Goal: Transaction & Acquisition: Subscribe to service/newsletter

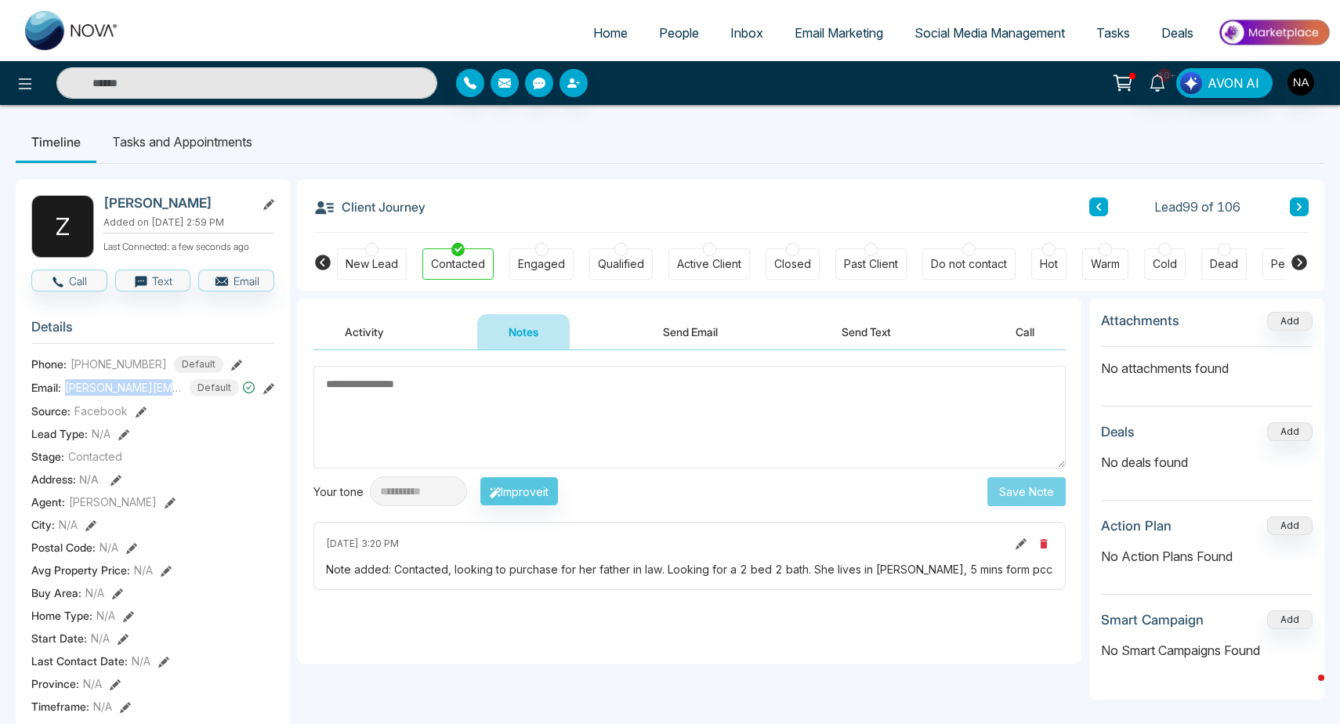
click at [651, 43] on link "People" at bounding box center [678, 33] width 71 height 30
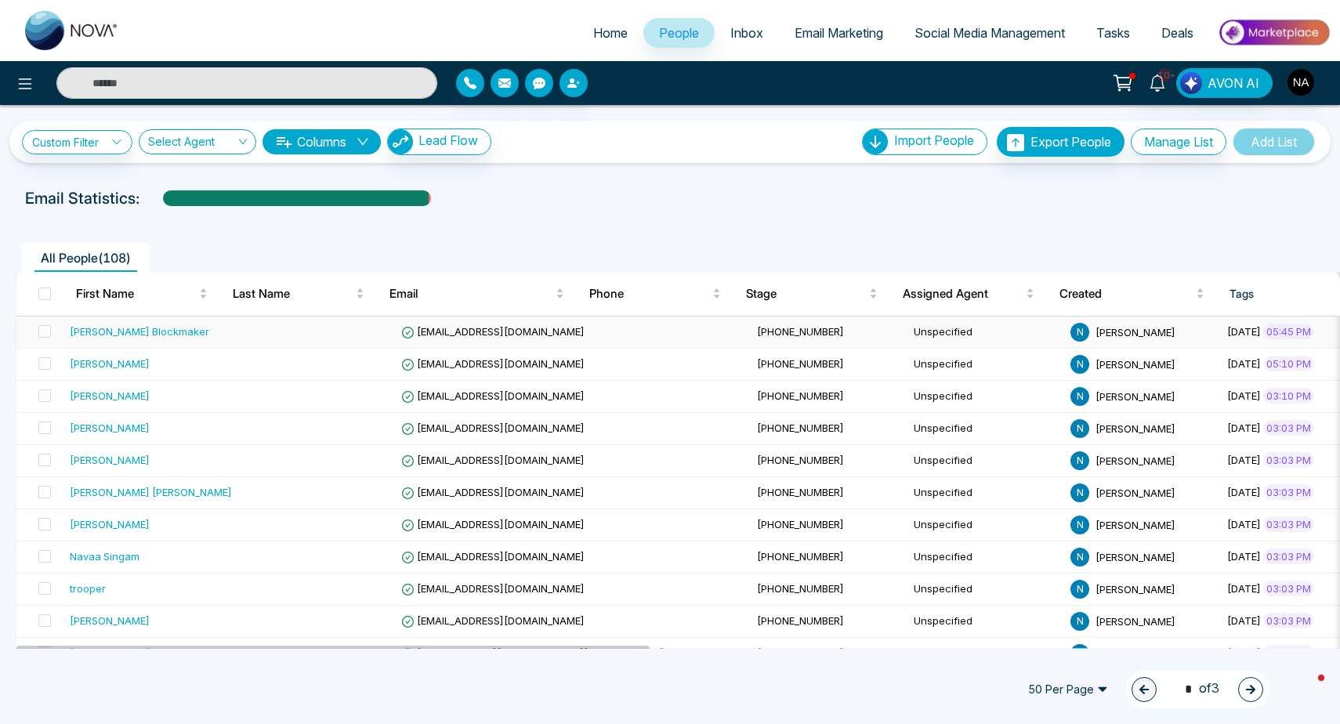
click at [427, 338] on span "[EMAIL_ADDRESS][DOMAIN_NAME]" at bounding box center [492, 331] width 183 height 13
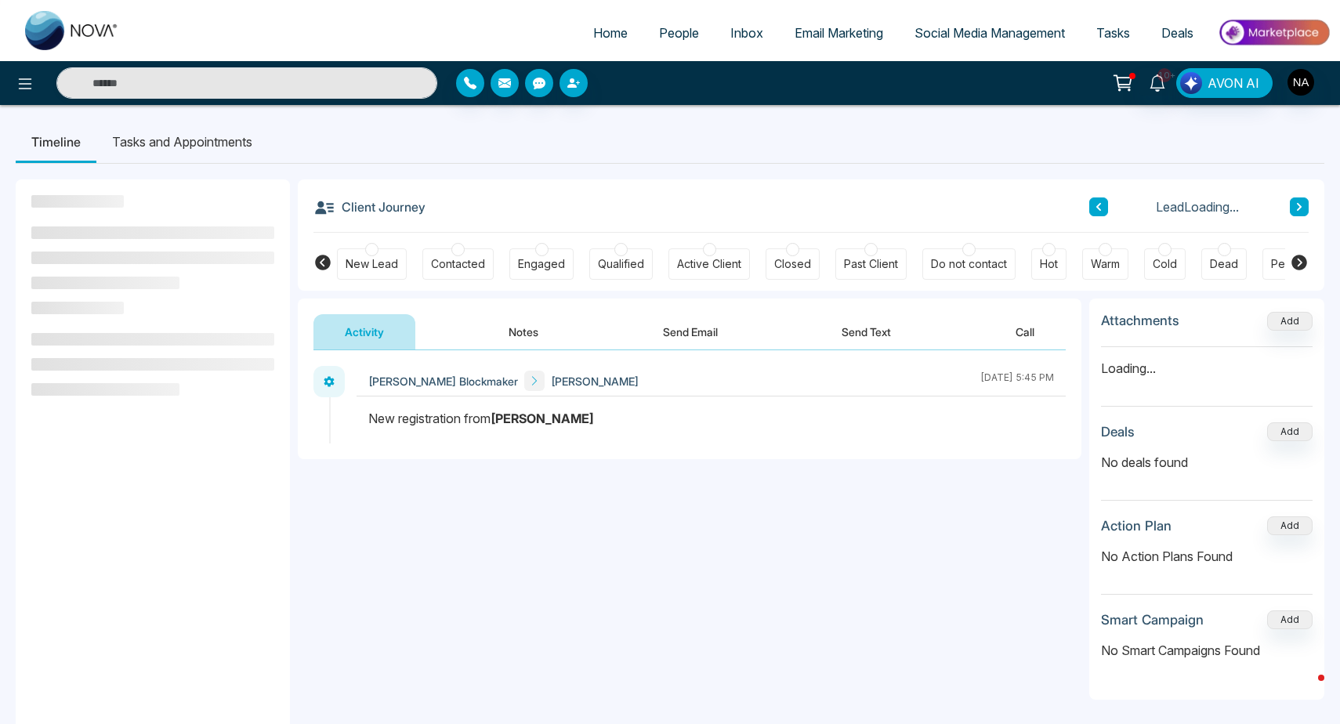
click at [527, 343] on button "Notes" at bounding box center [523, 331] width 92 height 35
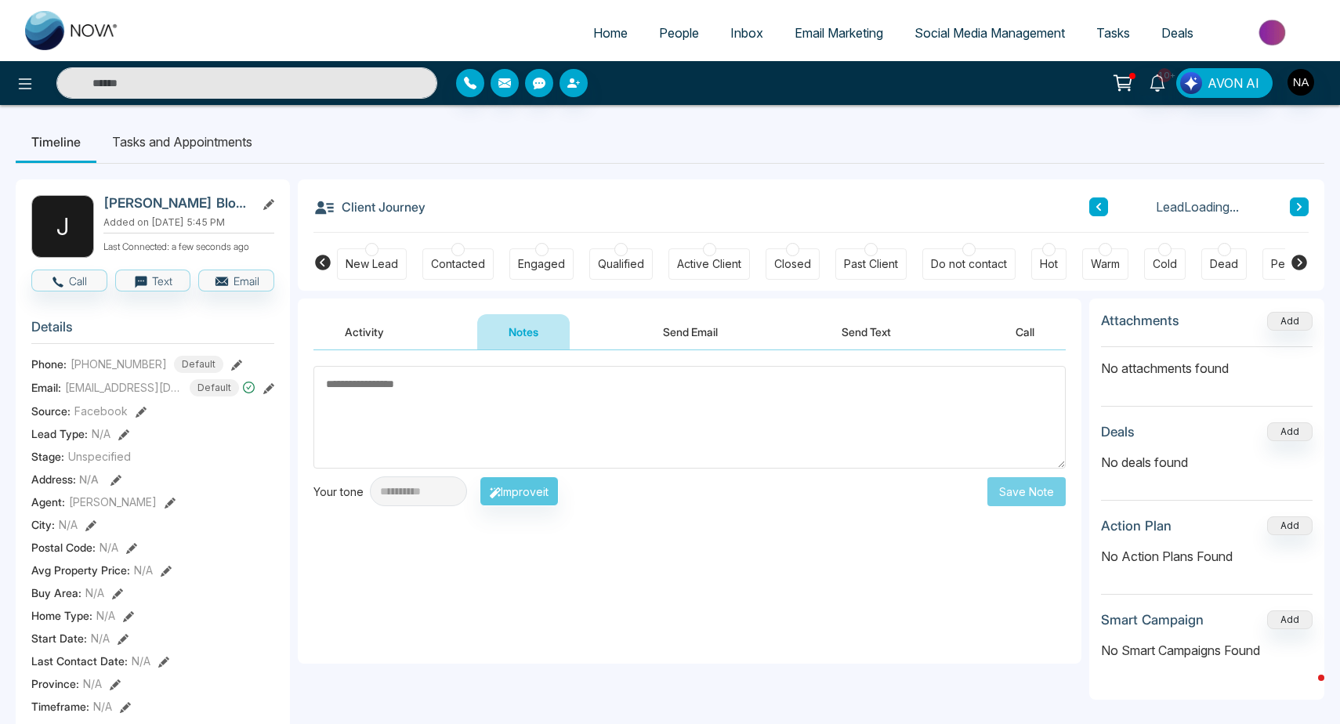
click at [469, 271] on div "Contacted" at bounding box center [458, 264] width 54 height 16
click at [430, 415] on textarea at bounding box center [689, 417] width 752 height 103
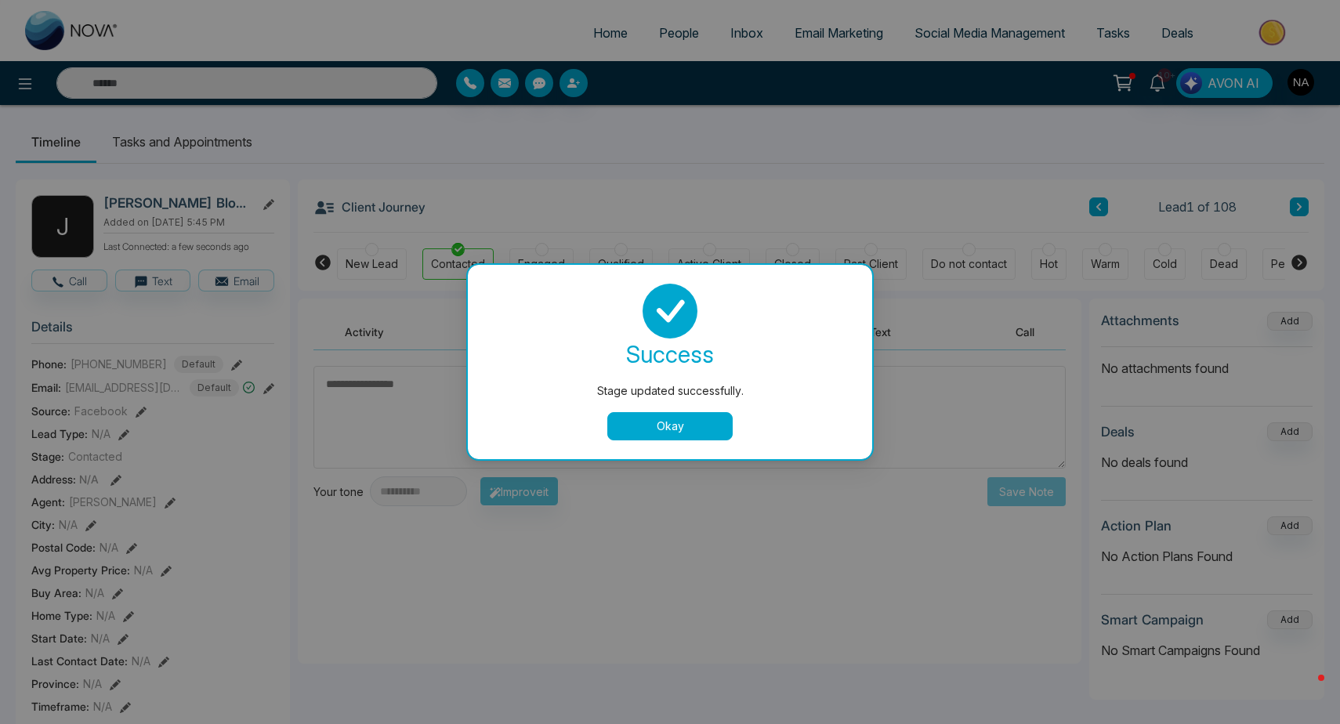
click at [635, 431] on button "Okay" at bounding box center [669, 426] width 125 height 28
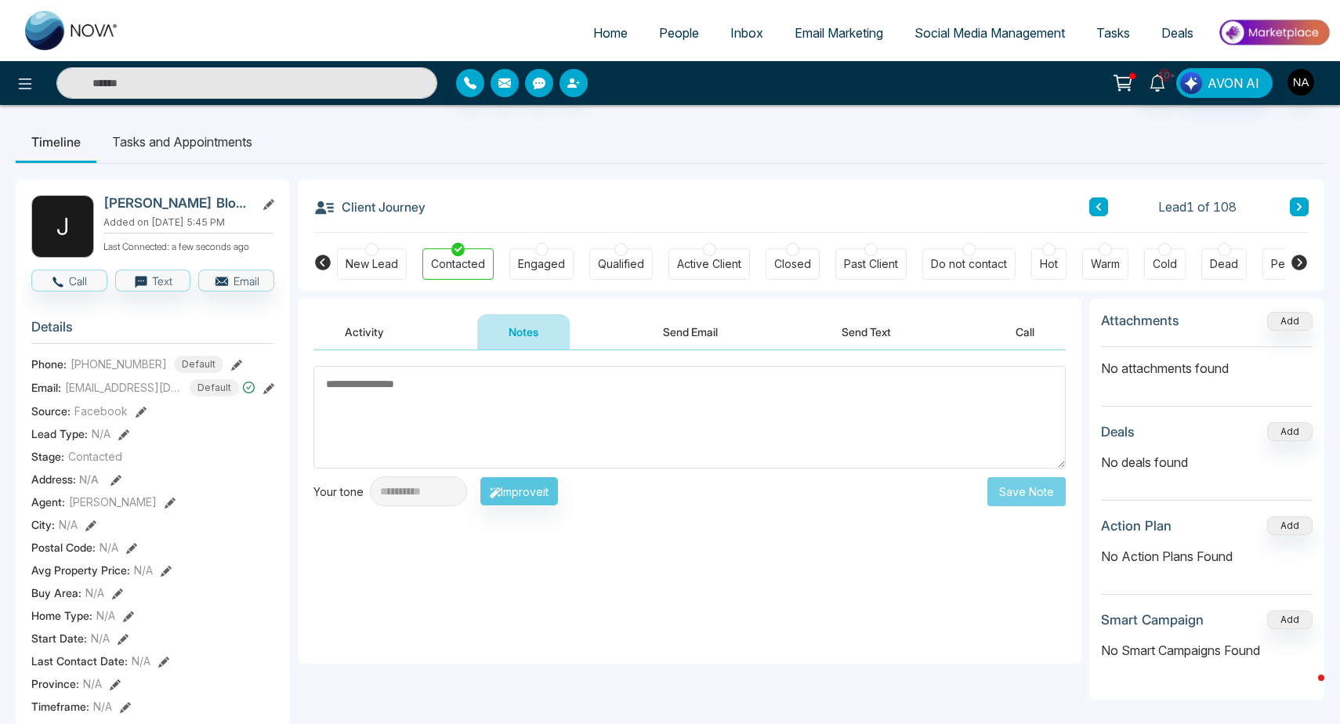
click at [517, 369] on textarea at bounding box center [689, 417] width 752 height 103
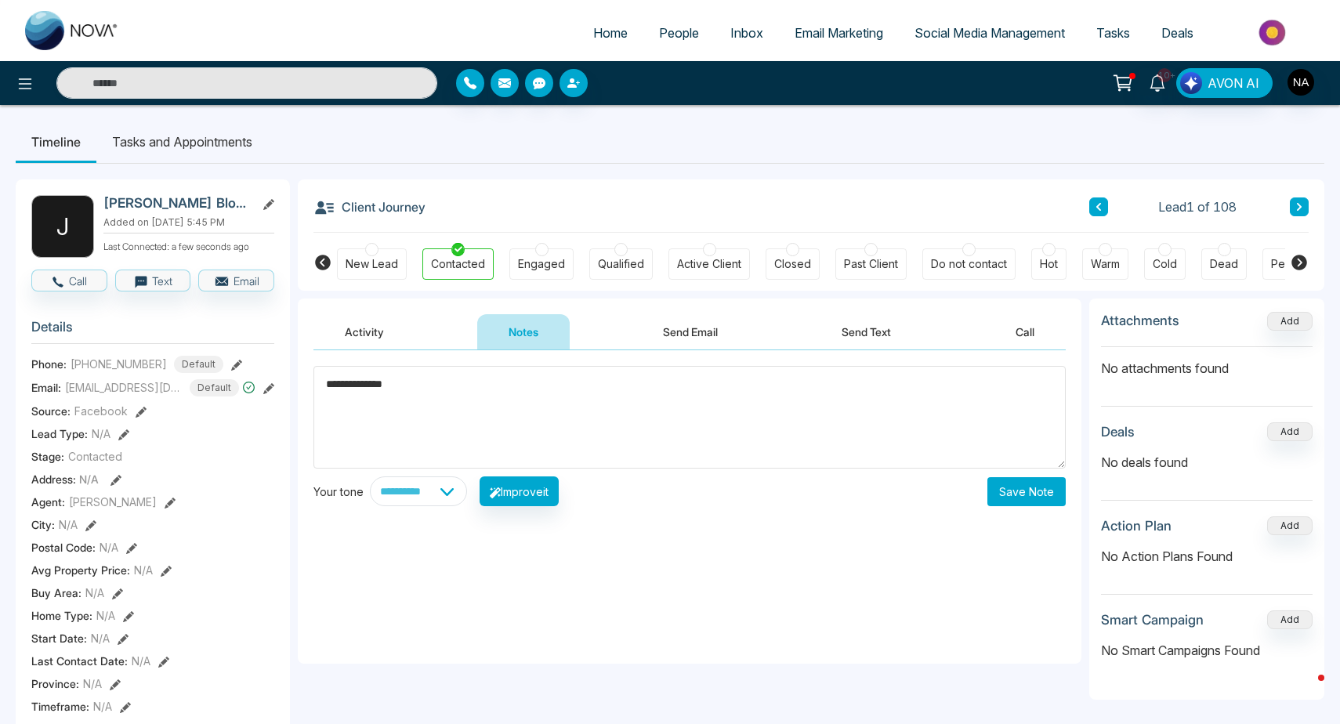
type textarea "**********"
click at [1024, 488] on button "Save Note" at bounding box center [1026, 491] width 78 height 29
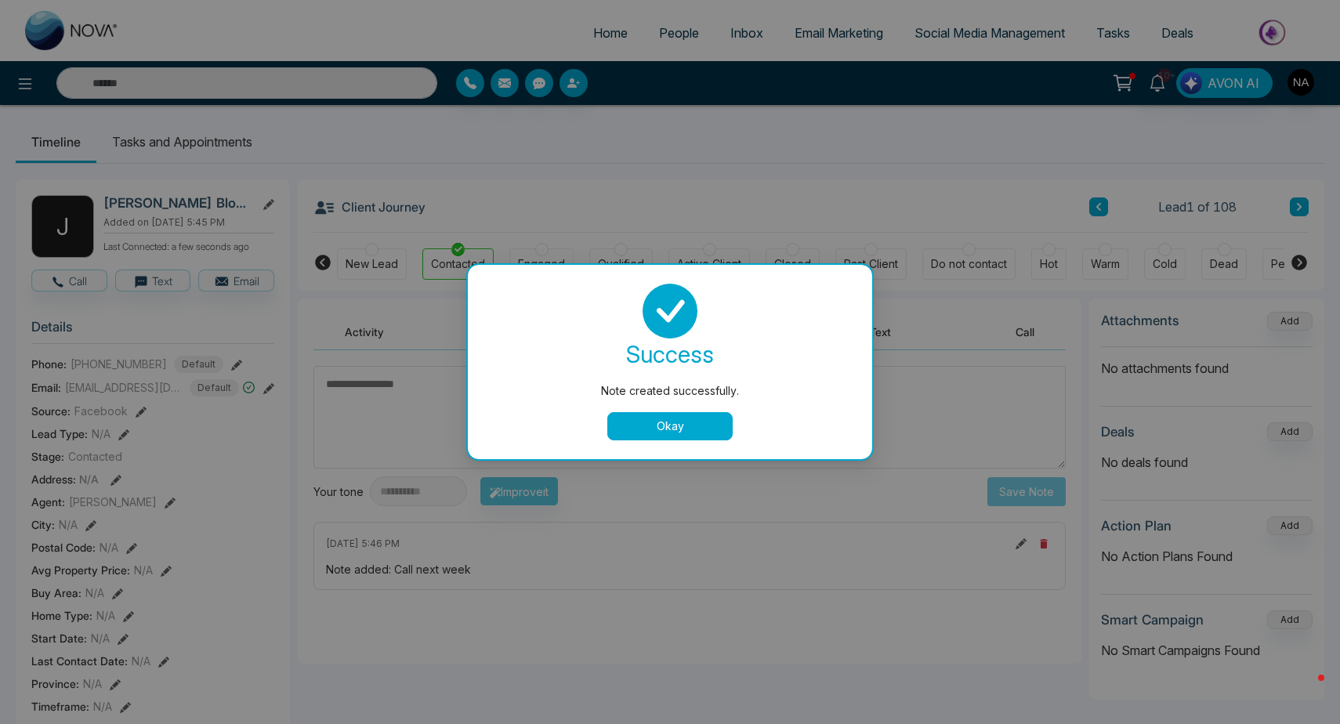
click at [664, 430] on button "Okay" at bounding box center [669, 426] width 125 height 28
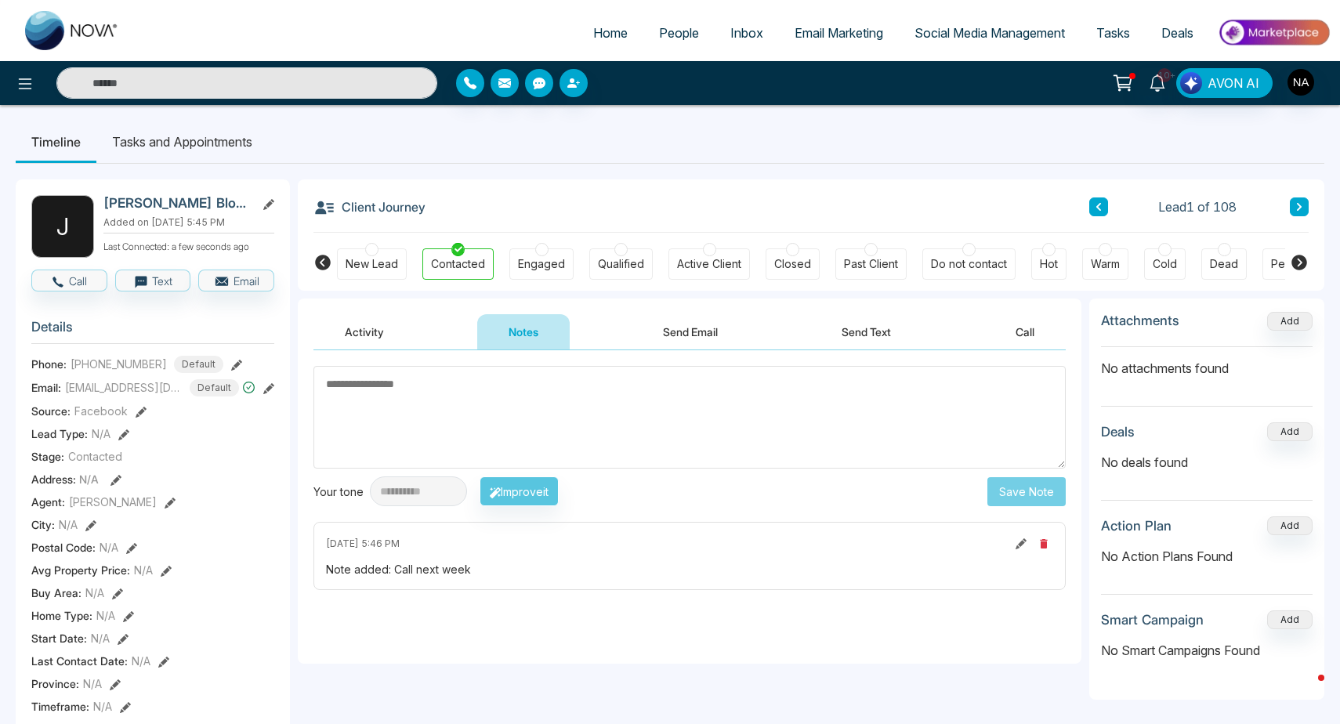
click at [1302, 206] on icon at bounding box center [1299, 206] width 8 height 9
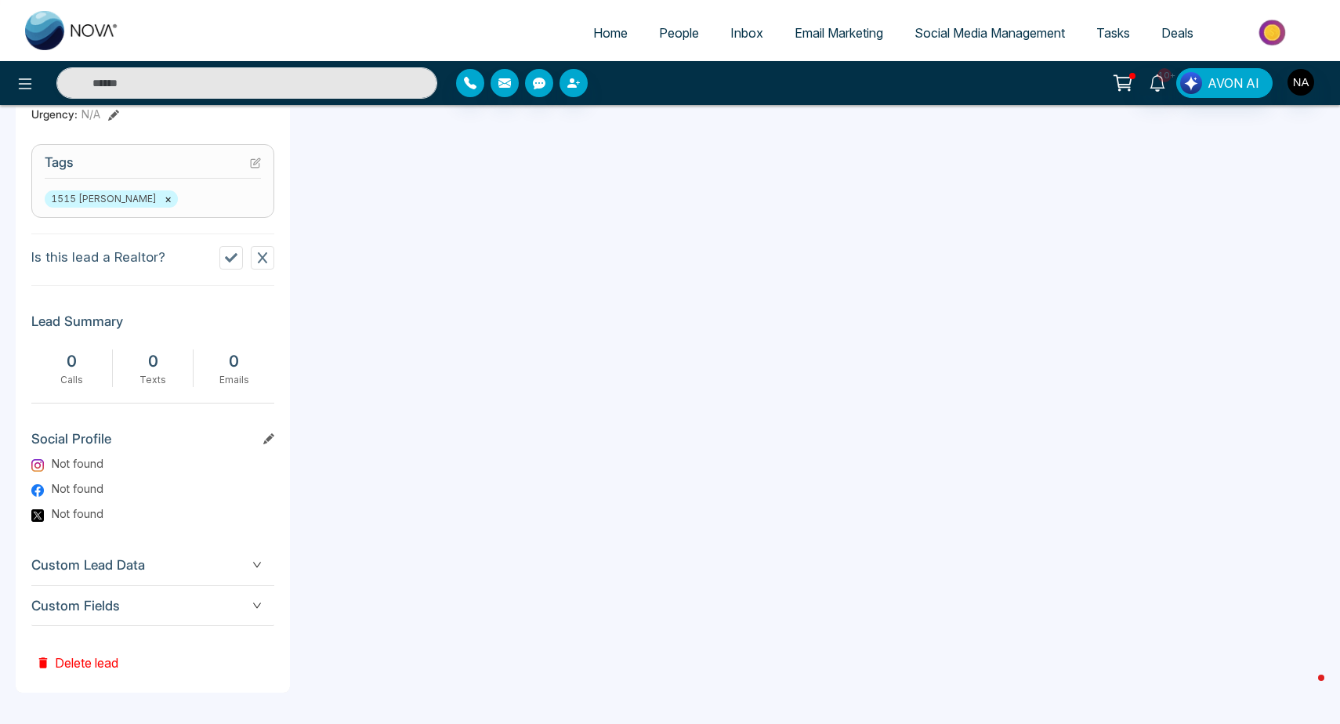
scroll to position [622, 0]
click at [243, 607] on span "Custom Fields" at bounding box center [152, 606] width 243 height 21
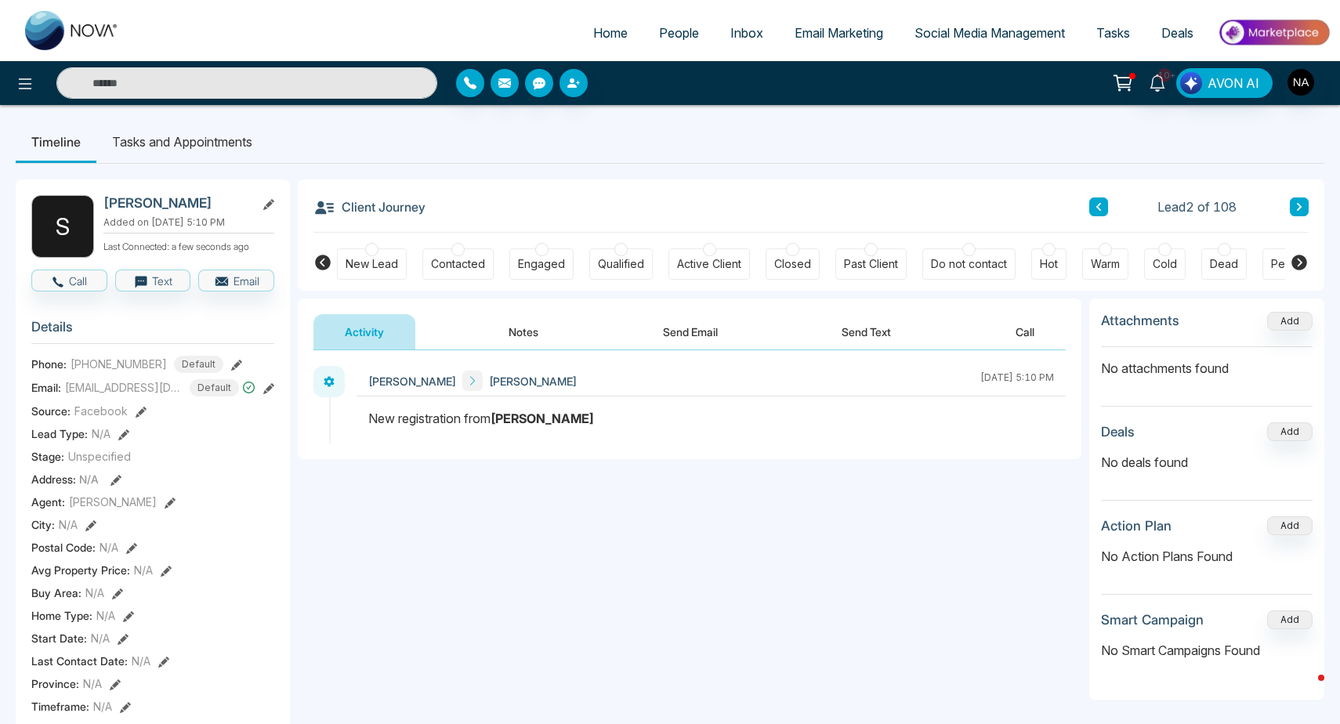
scroll to position [0, 0]
click at [1298, 215] on button at bounding box center [1299, 206] width 19 height 19
click at [490, 315] on button "Notes" at bounding box center [523, 331] width 92 height 35
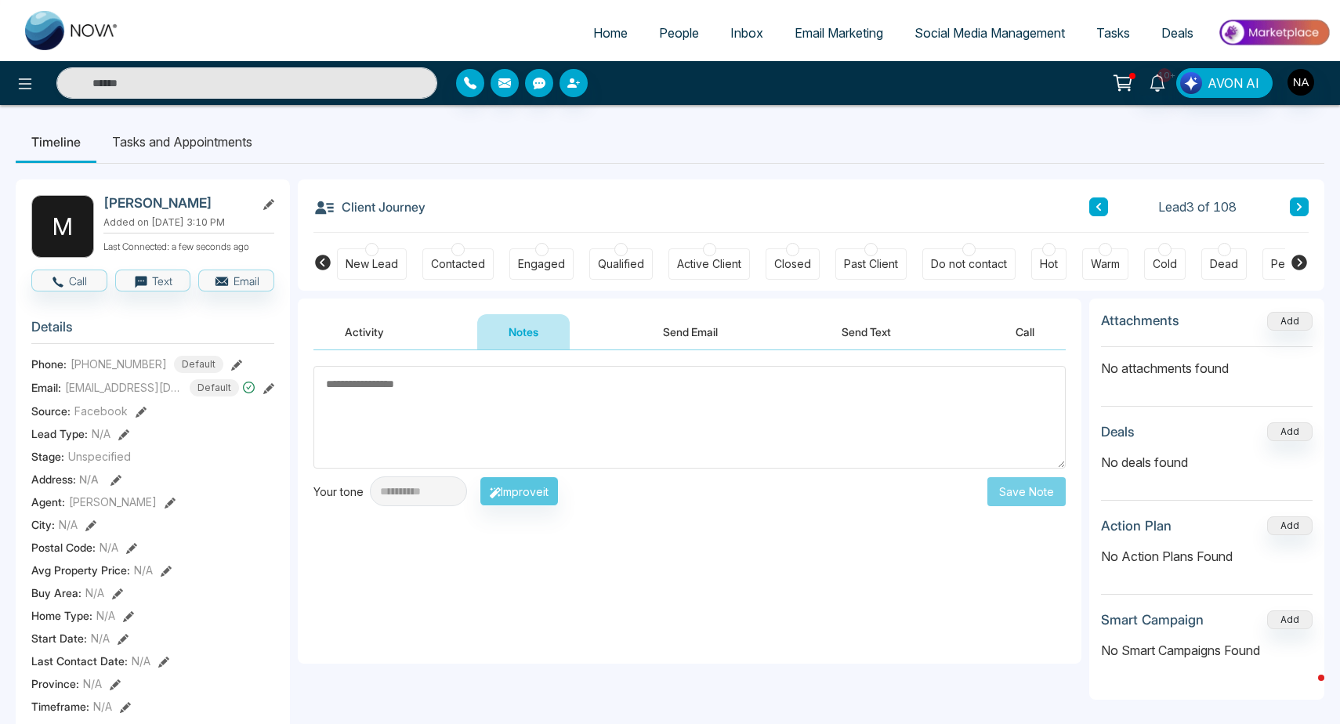
type textarea "*"
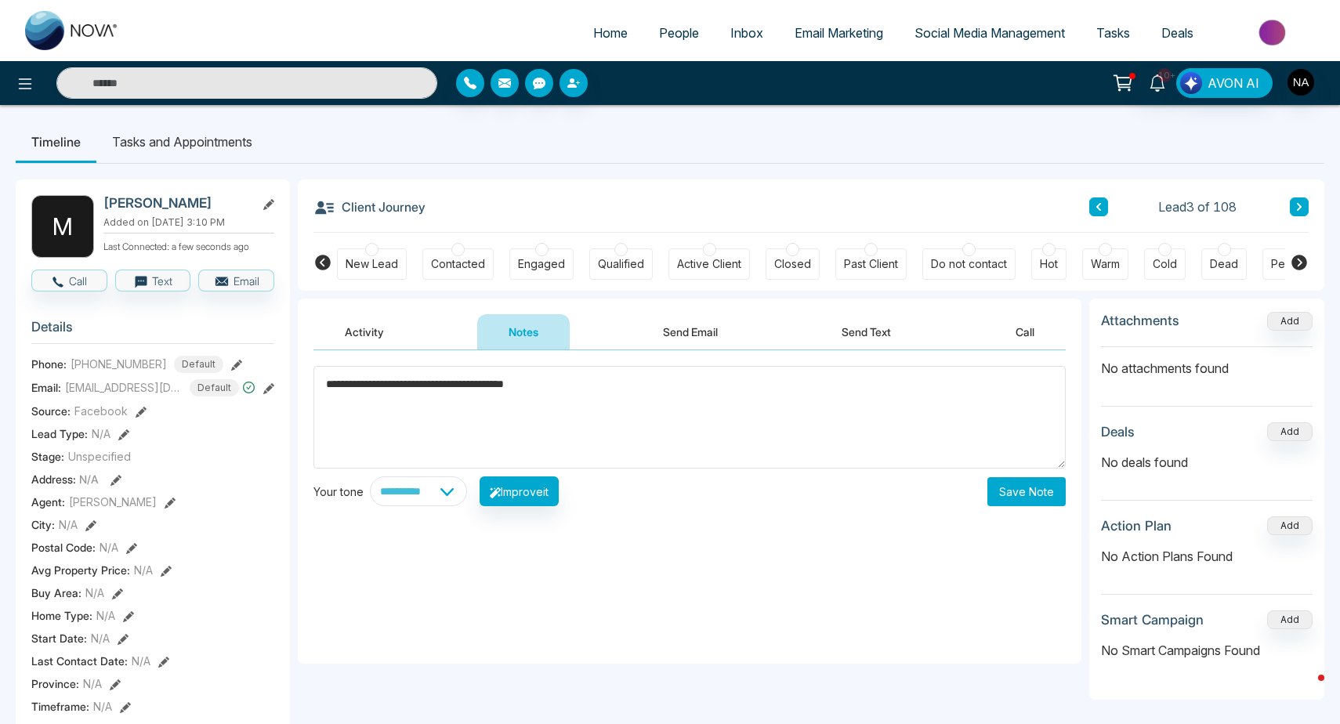
type textarea "**********"
click at [446, 266] on div "Contacted" at bounding box center [458, 264] width 54 height 16
click at [1007, 491] on div "Stage updated successfully. success Stage updated successfully. Okay" at bounding box center [670, 362] width 1340 height 724
click at [1041, 486] on button "Save Note" at bounding box center [1026, 491] width 78 height 29
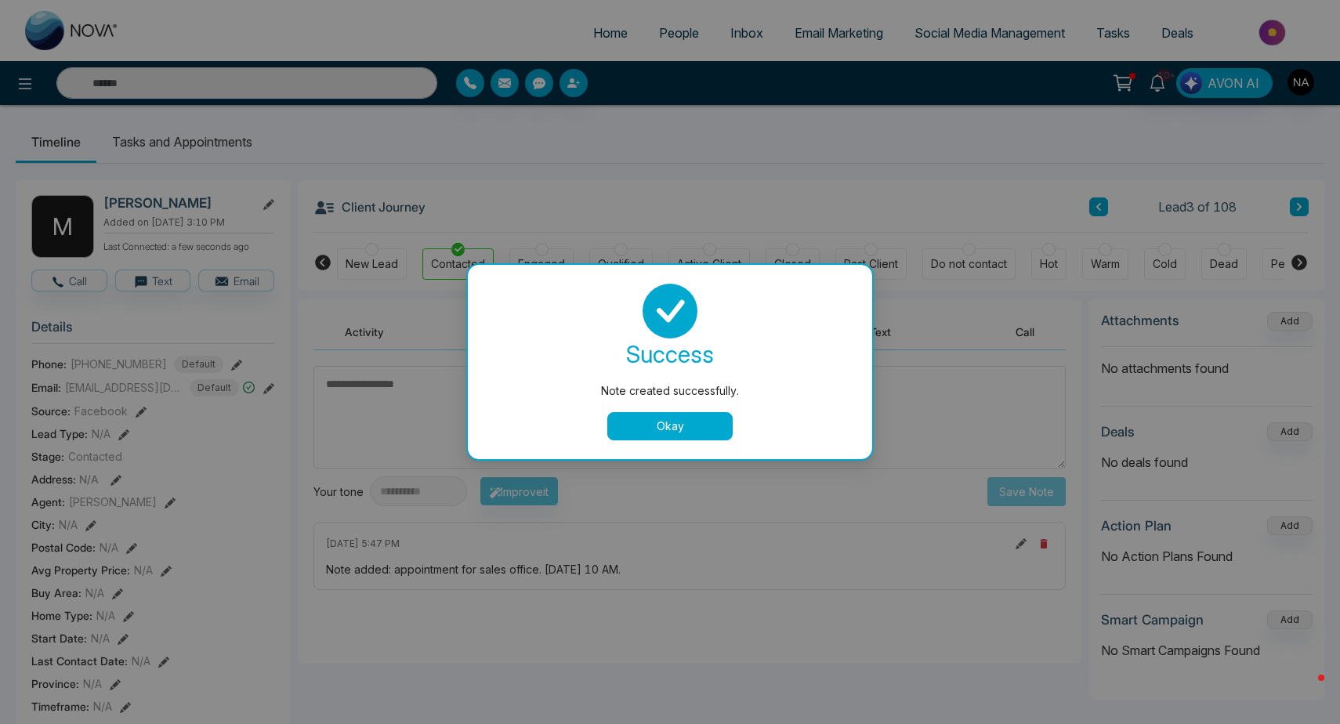
click at [708, 423] on button "Okay" at bounding box center [669, 426] width 125 height 28
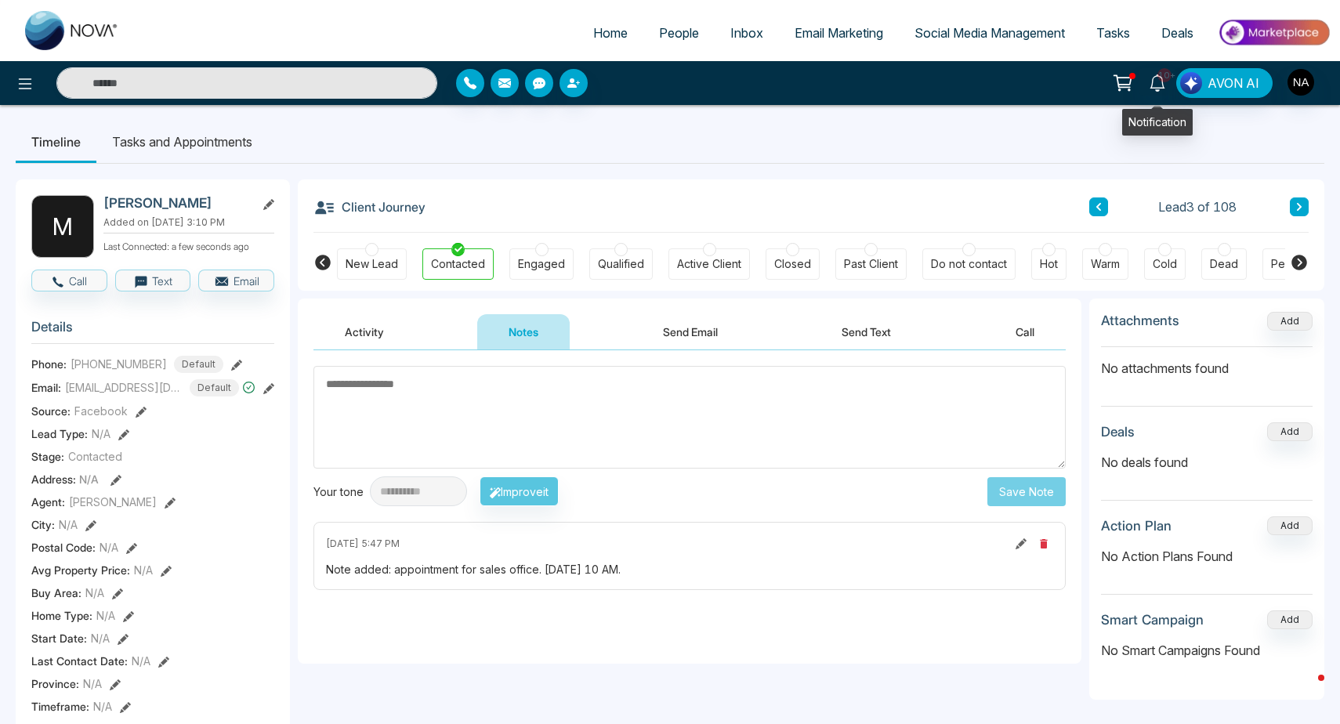
click at [1161, 84] on icon at bounding box center [1157, 82] width 17 height 17
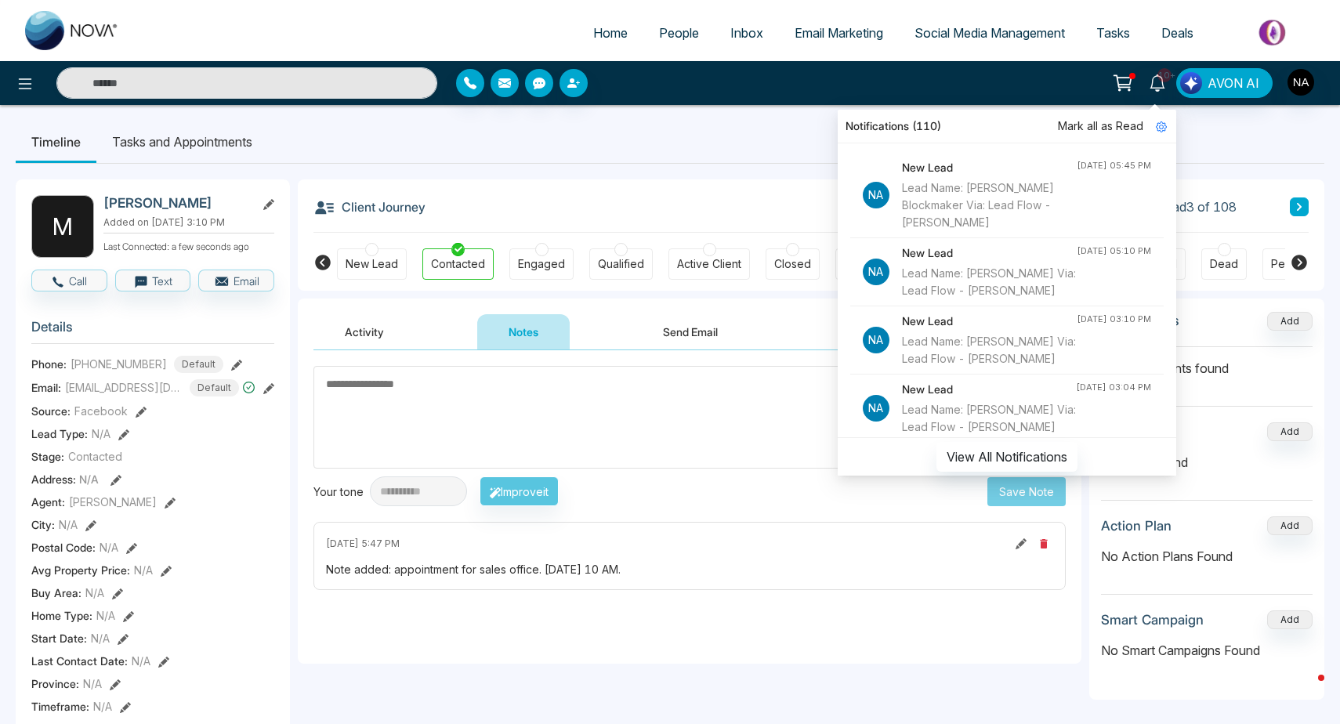
click at [712, 197] on div "Client Journey Lead 3 of 108" at bounding box center [810, 205] width 995 height 53
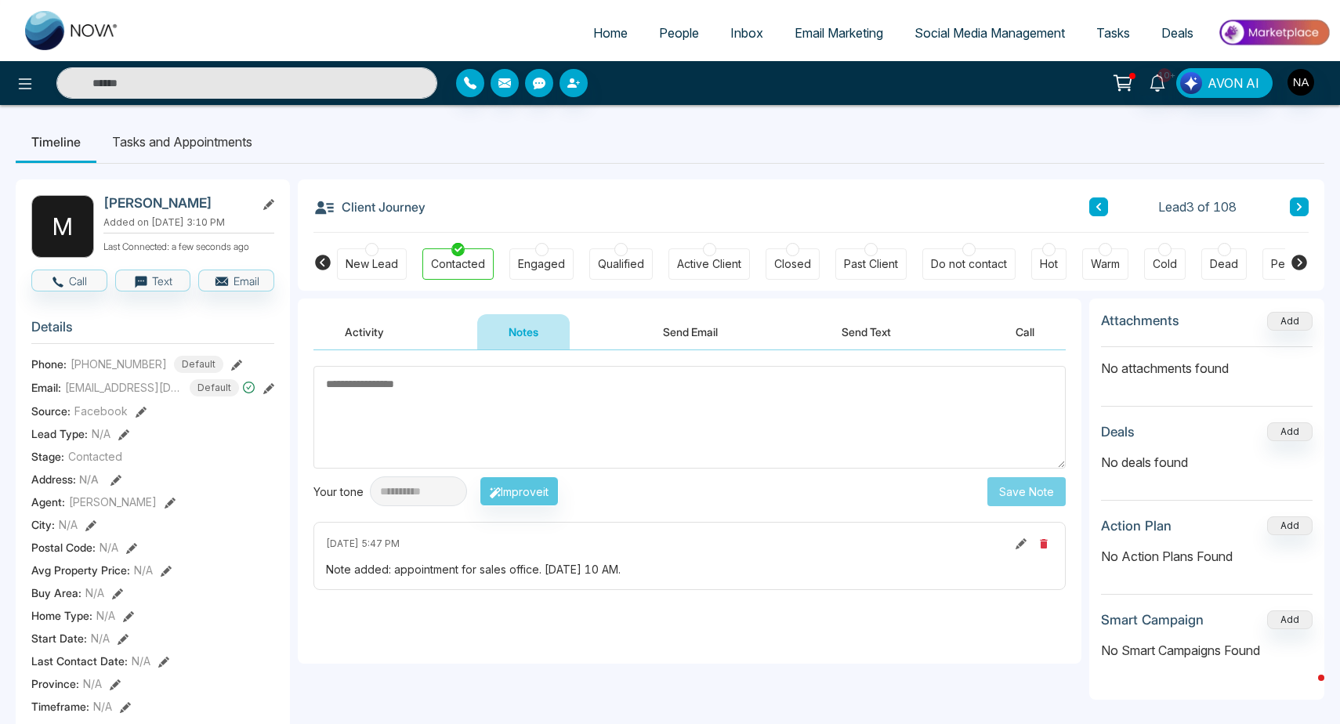
click at [1164, 85] on icon at bounding box center [1157, 82] width 15 height 17
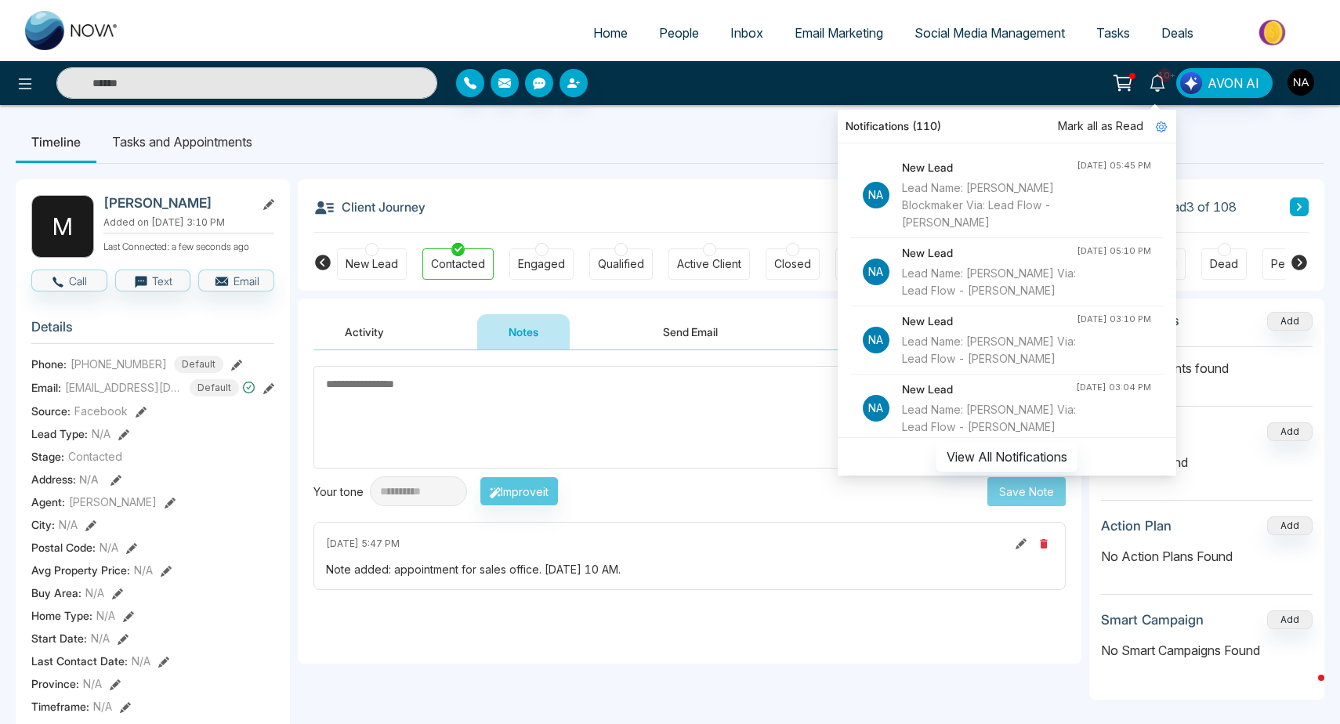
click at [1122, 125] on span "Mark all as Read" at bounding box center [1100, 126] width 85 height 17
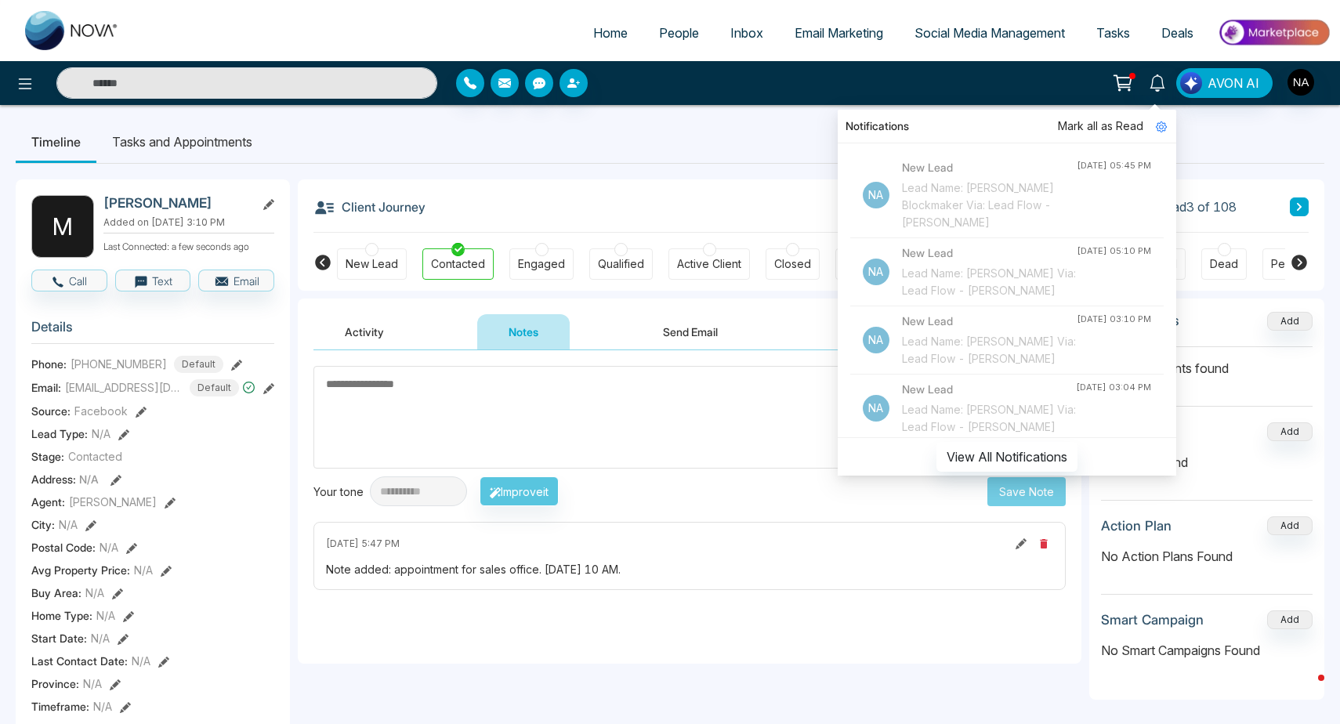
click at [842, 89] on div "Notifications Mark all as Read Na New Lead Lead Name: [PERSON_NAME] Blockmaker …" at bounding box center [1061, 83] width 540 height 30
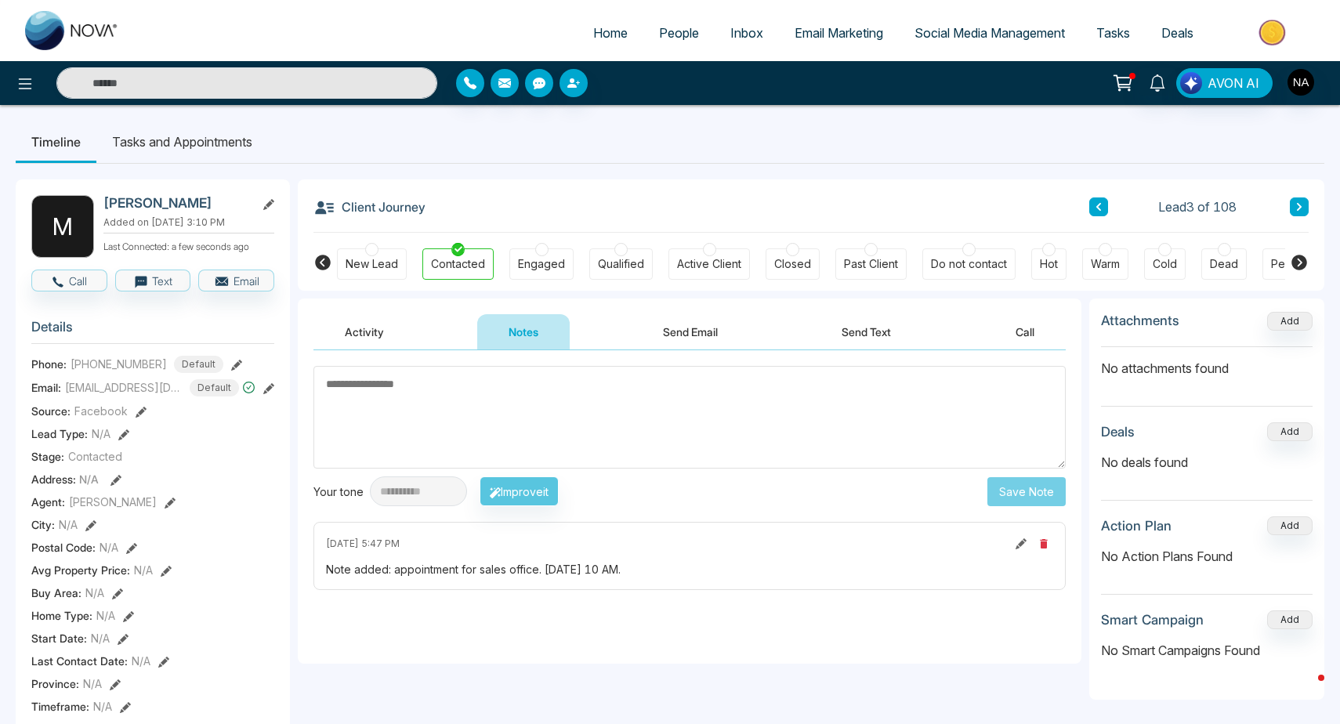
click at [1300, 209] on icon at bounding box center [1299, 206] width 8 height 9
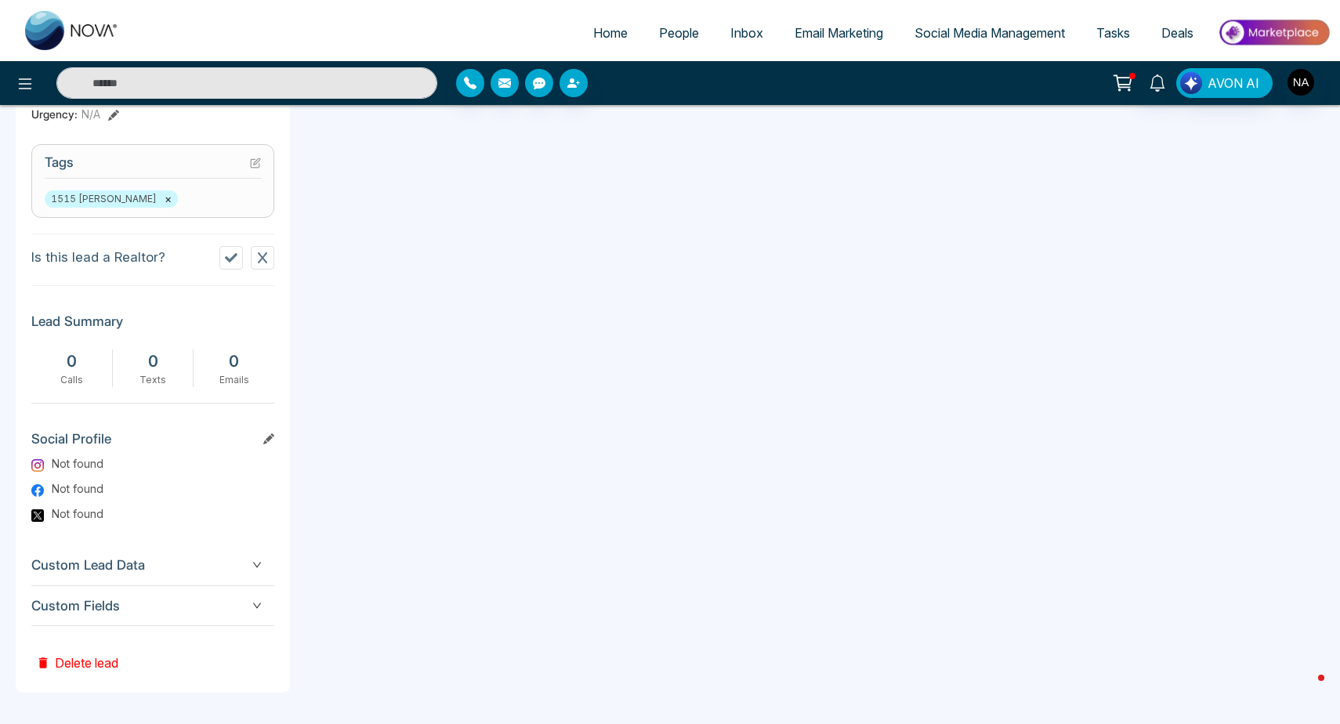
scroll to position [622, 0]
click at [227, 596] on span "Custom Fields" at bounding box center [152, 606] width 243 height 21
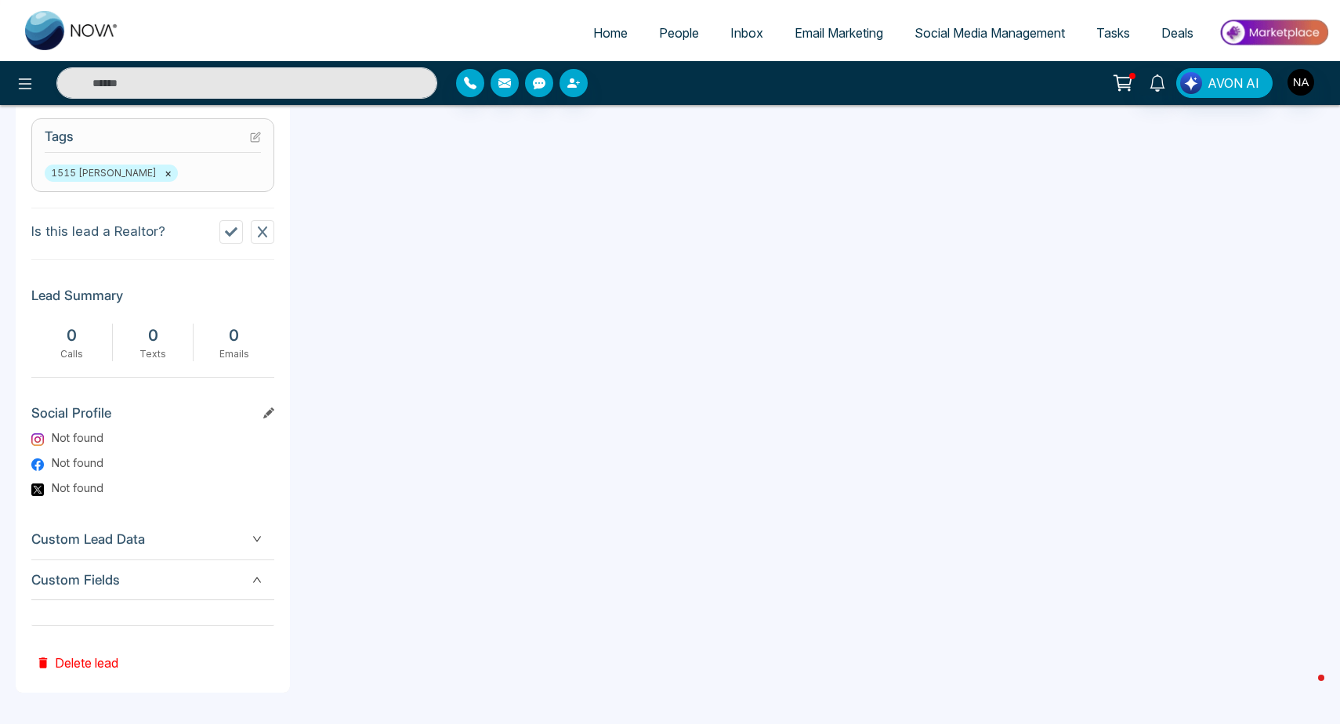
click at [227, 588] on span "Custom Fields" at bounding box center [152, 580] width 243 height 21
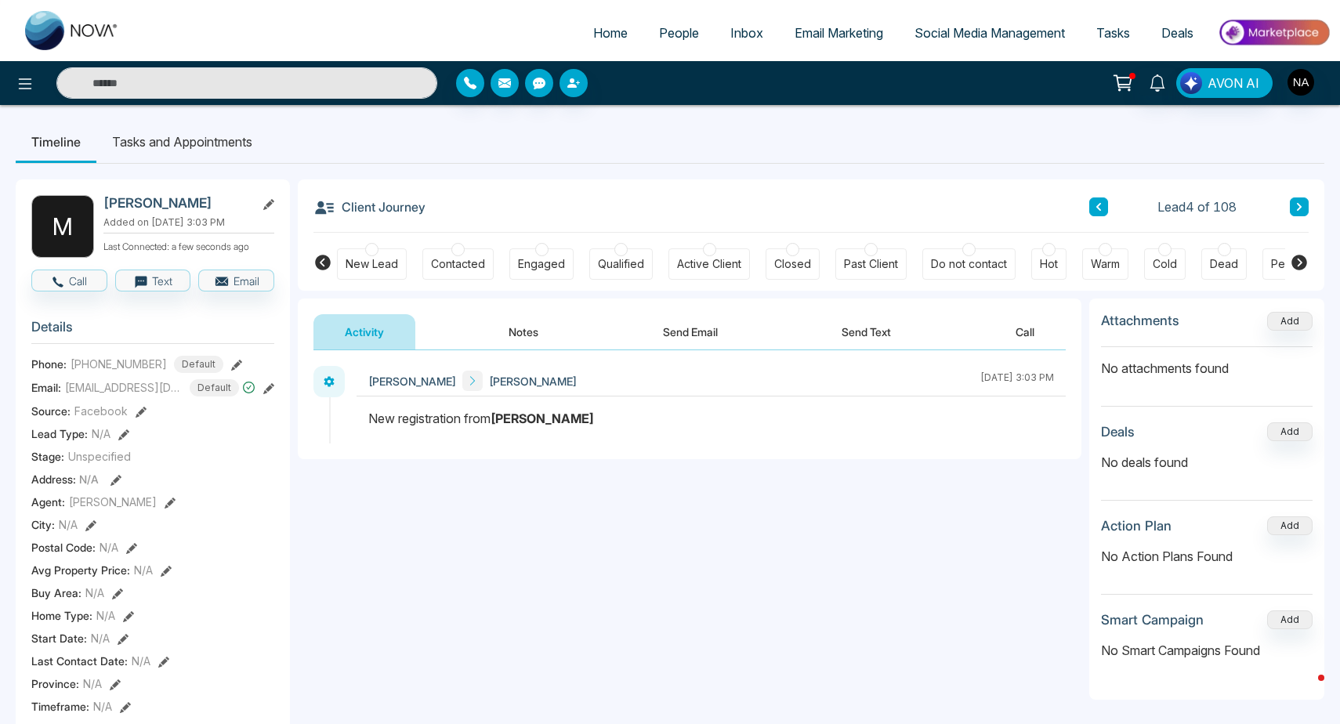
scroll to position [0, 0]
click at [188, 142] on li "Tasks and Appointments" at bounding box center [182, 142] width 172 height 42
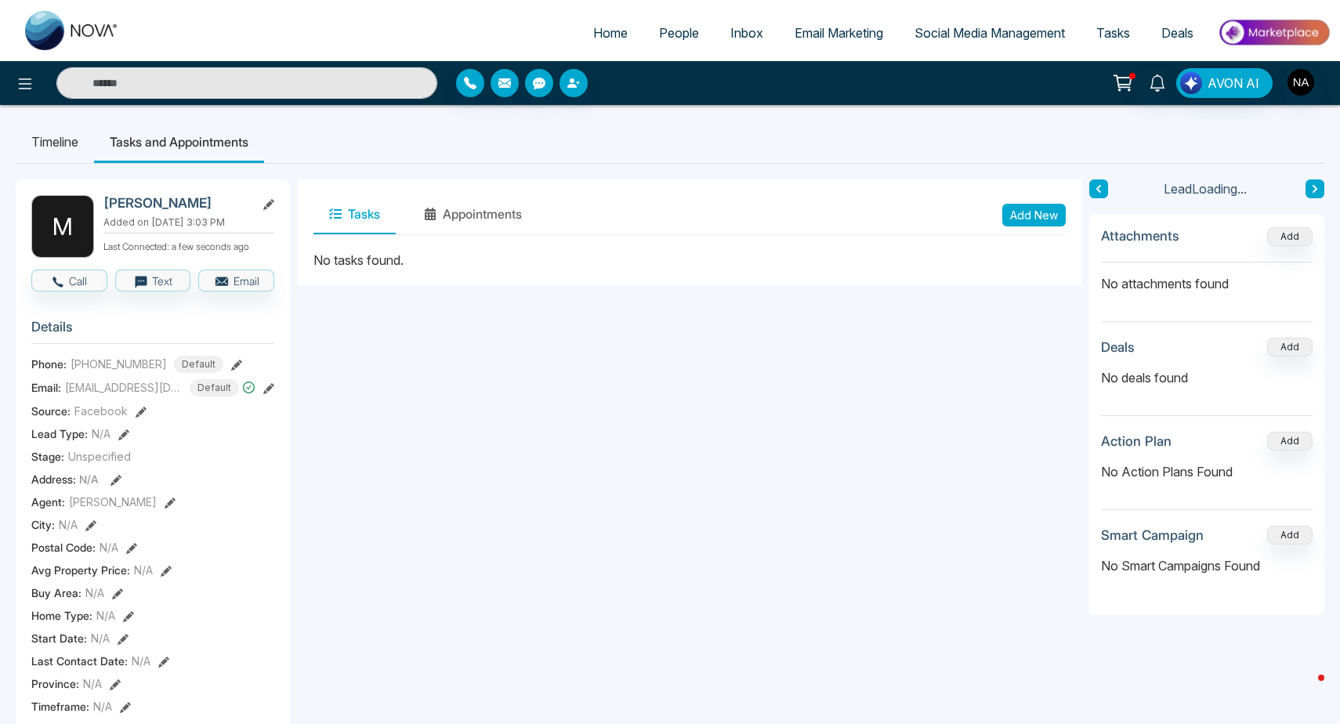
click at [34, 154] on li "Timeline" at bounding box center [55, 142] width 78 height 42
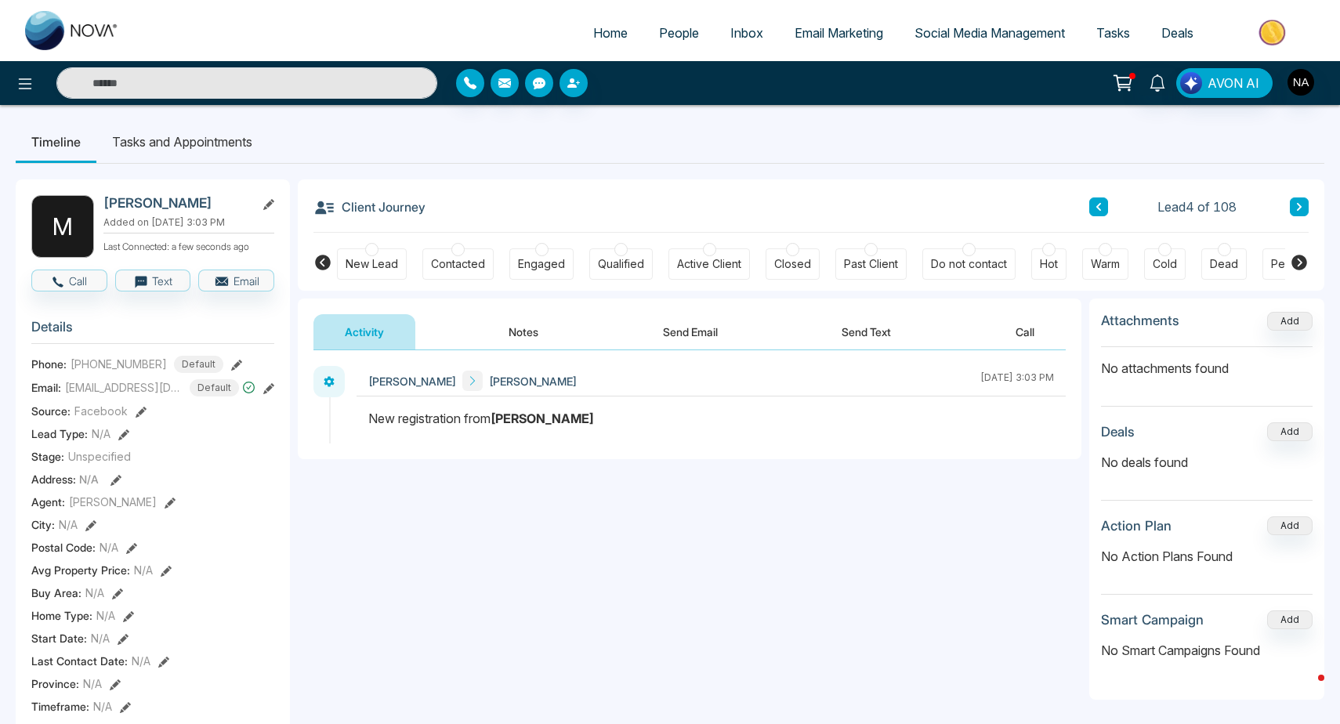
click at [60, 125] on li "Timeline" at bounding box center [56, 142] width 81 height 42
click at [1297, 212] on button at bounding box center [1299, 206] width 19 height 19
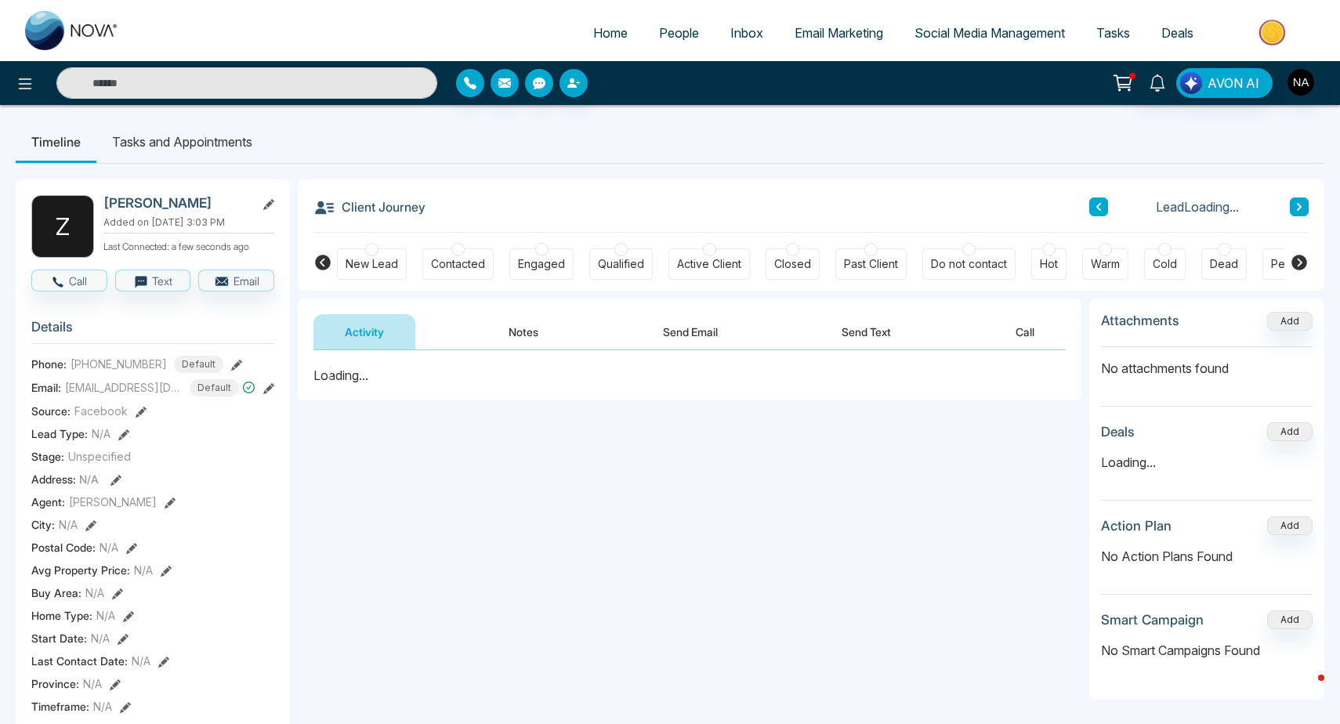
click at [1291, 212] on button at bounding box center [1299, 206] width 19 height 19
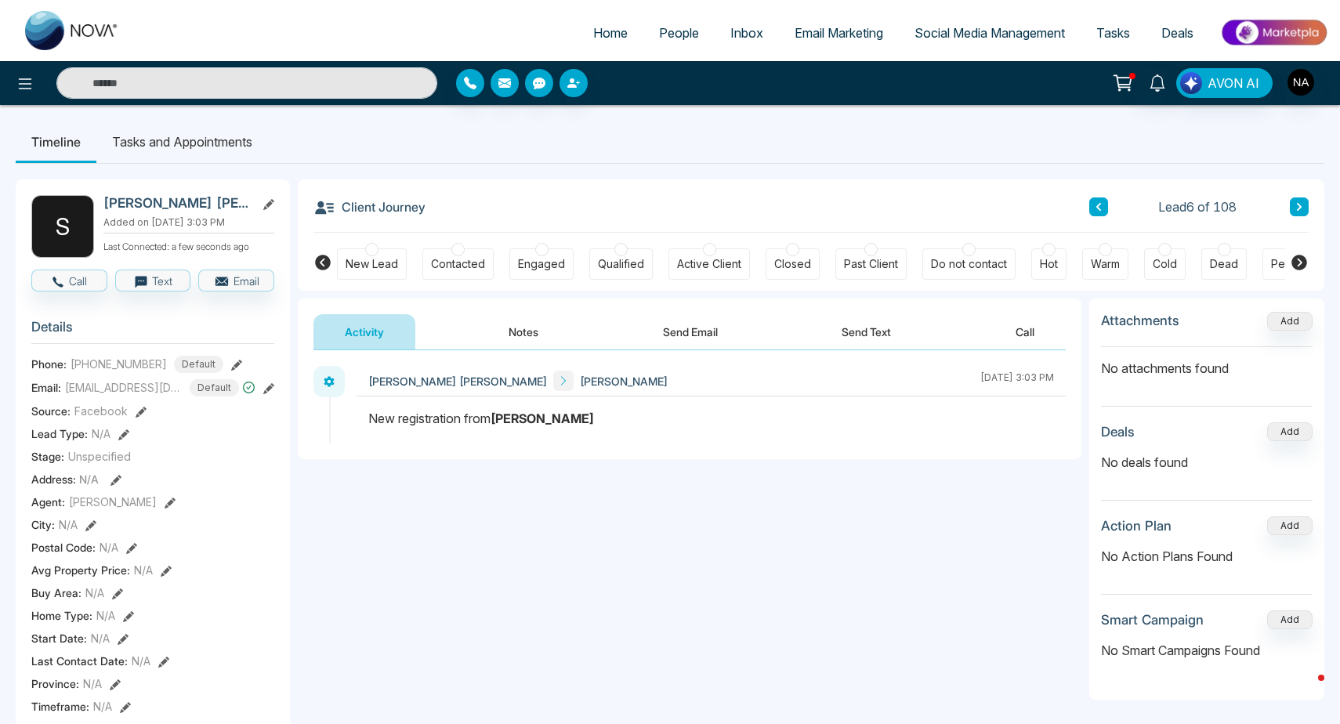
click at [1298, 213] on button at bounding box center [1299, 206] width 19 height 19
click at [1298, 208] on icon at bounding box center [1299, 206] width 8 height 9
click at [34, 143] on li "Timeline" at bounding box center [56, 142] width 81 height 42
click at [25, 79] on icon at bounding box center [25, 83] width 13 height 11
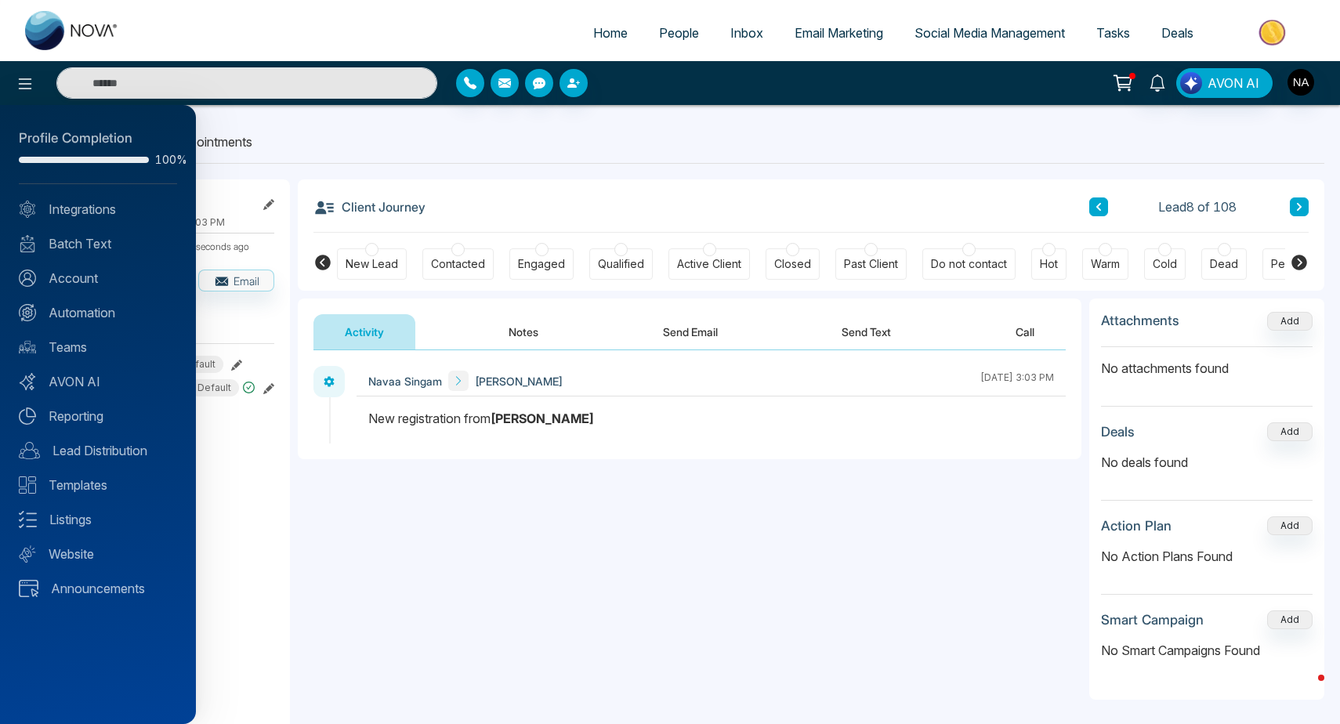
click at [668, 23] on div at bounding box center [670, 362] width 1340 height 724
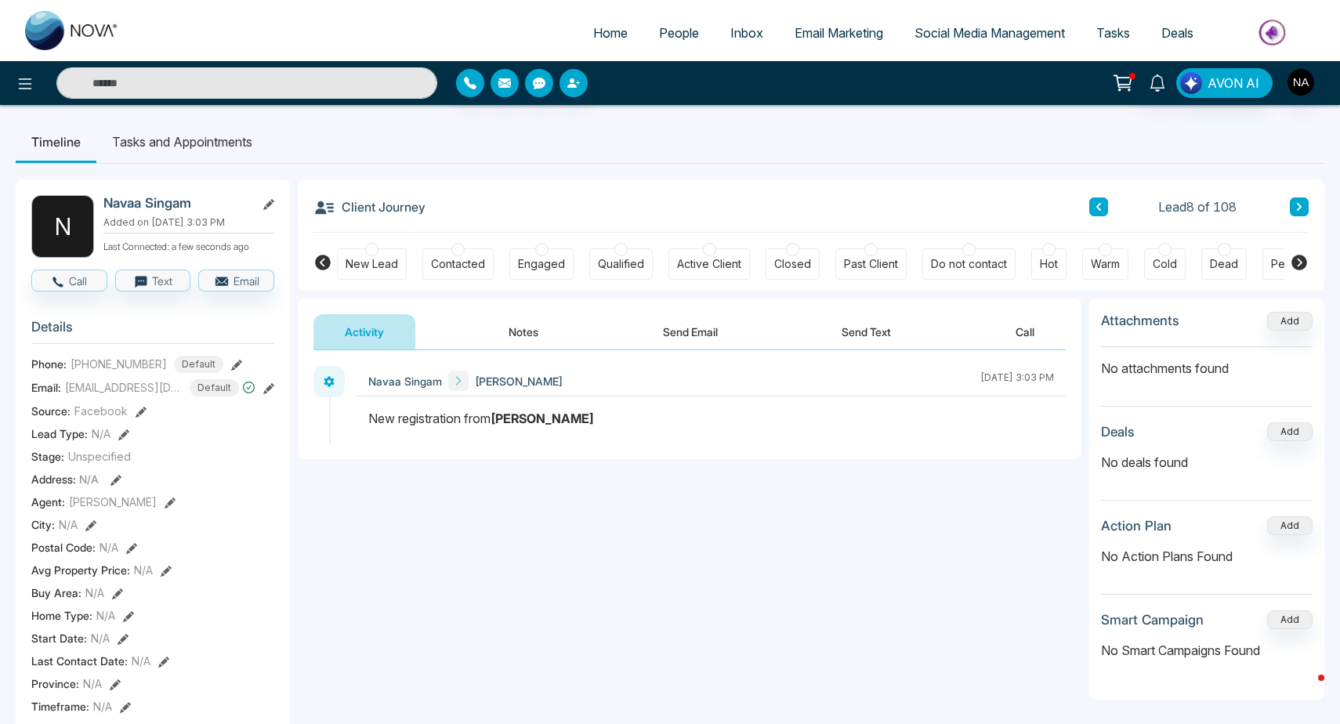
click at [661, 34] on span "People" at bounding box center [679, 33] width 40 height 16
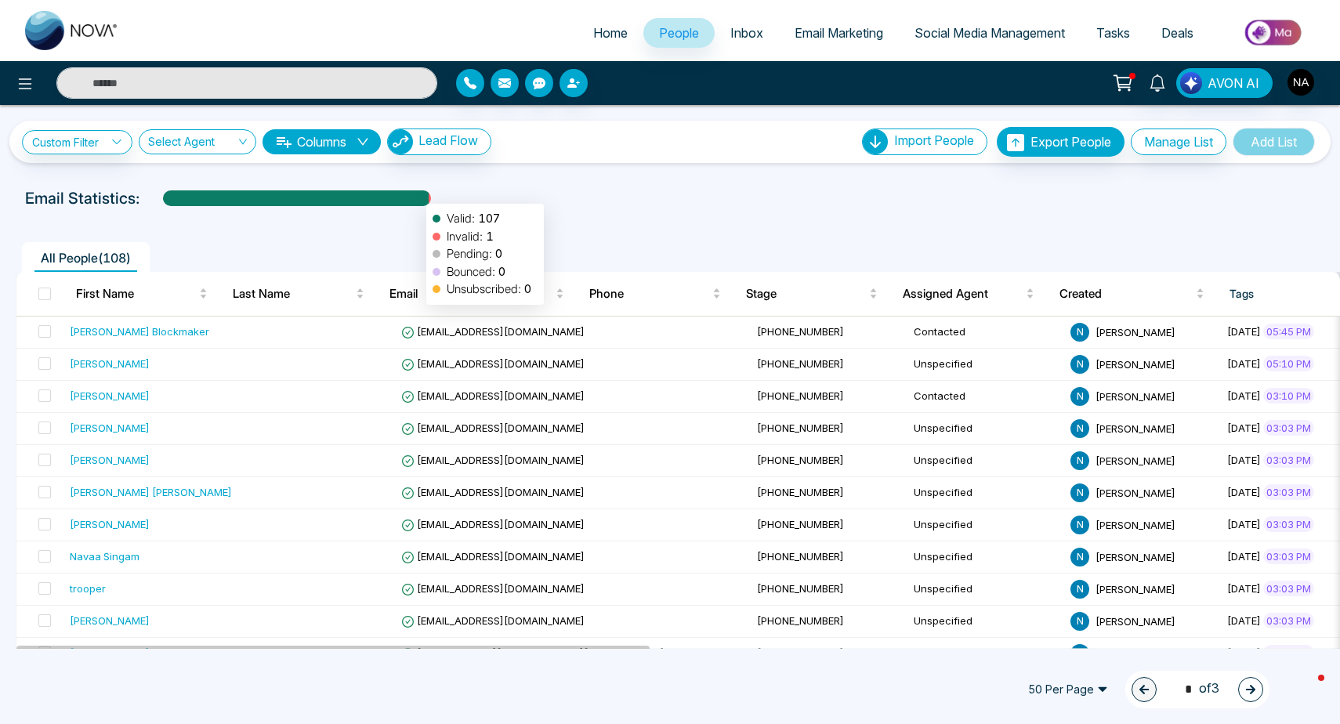
click at [418, 196] on div at bounding box center [296, 203] width 266 height 27
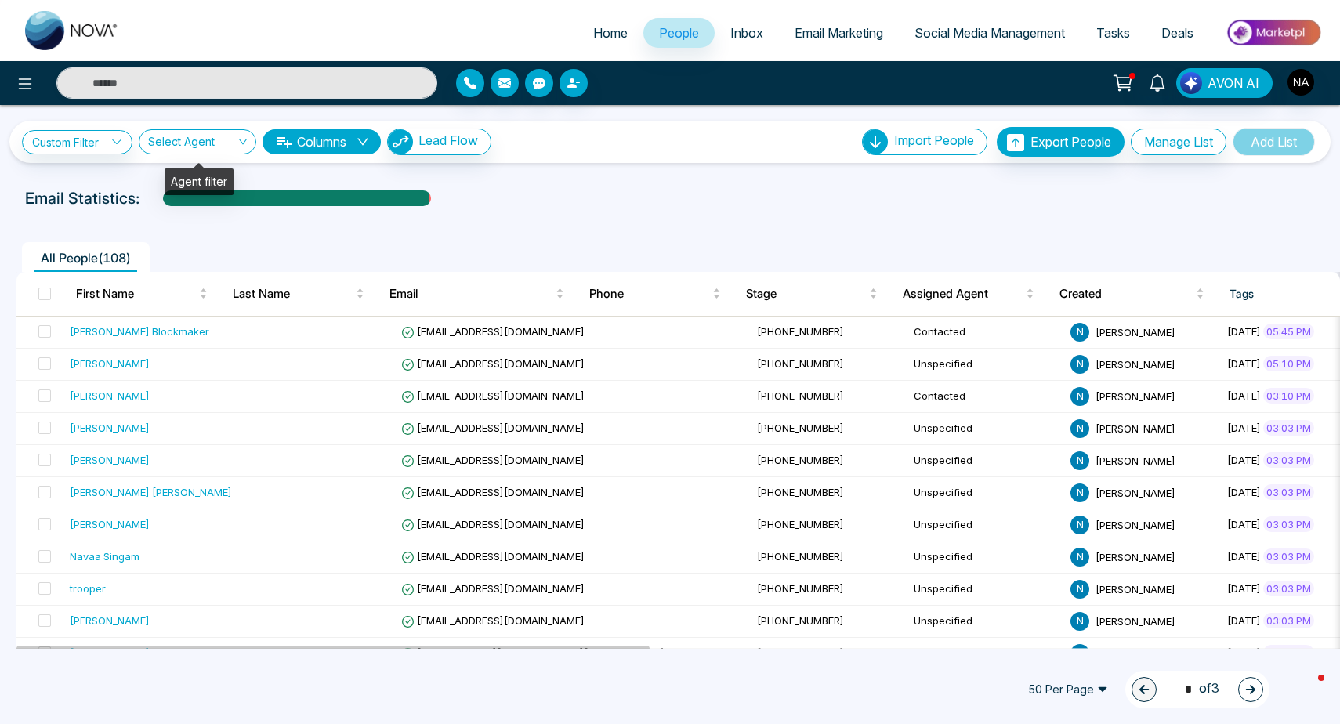
click at [93, 144] on link "Custom Filter" at bounding box center [77, 142] width 110 height 24
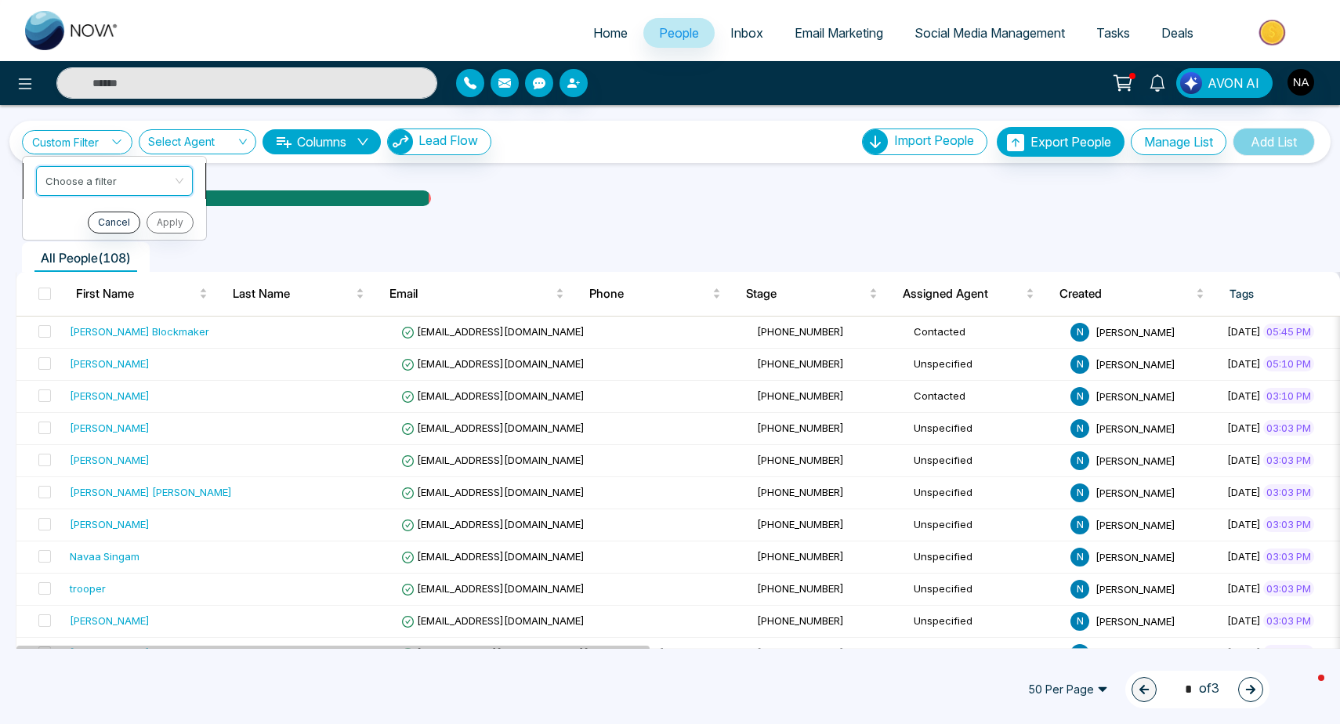
click at [140, 184] on input "search" at bounding box center [108, 179] width 127 height 24
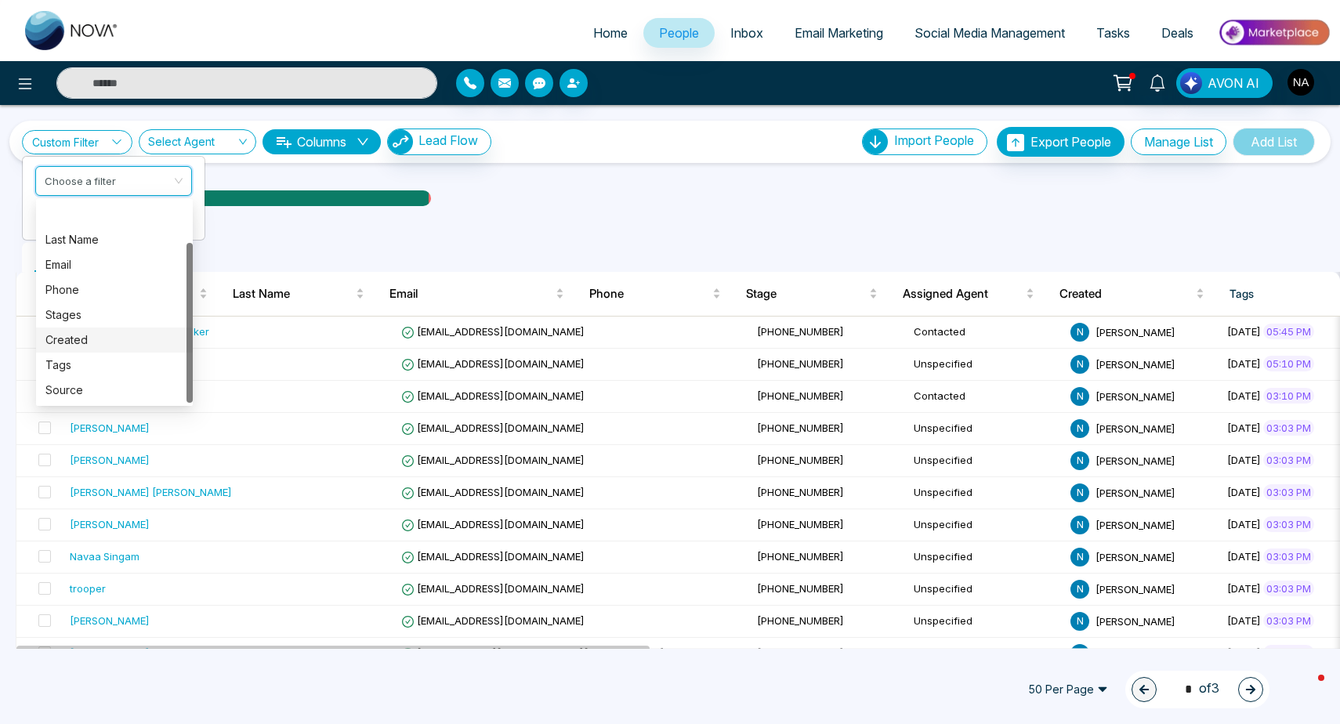
scroll to position [50, 0]
click at [609, 161] on div "Custom Filter Choose a filter Cancel Apply Select Agent Columns Lead Flow Impor…" at bounding box center [669, 142] width 1321 height 42
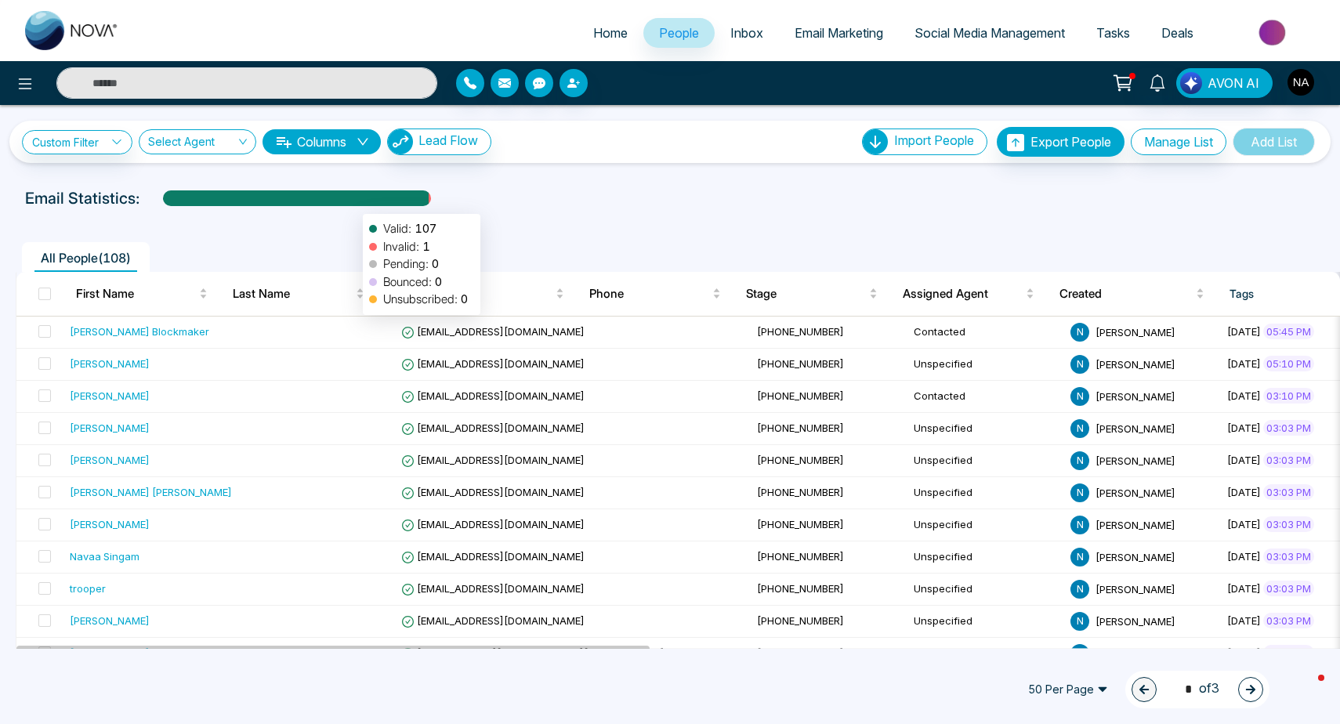
click at [355, 206] on div at bounding box center [296, 203] width 266 height 27
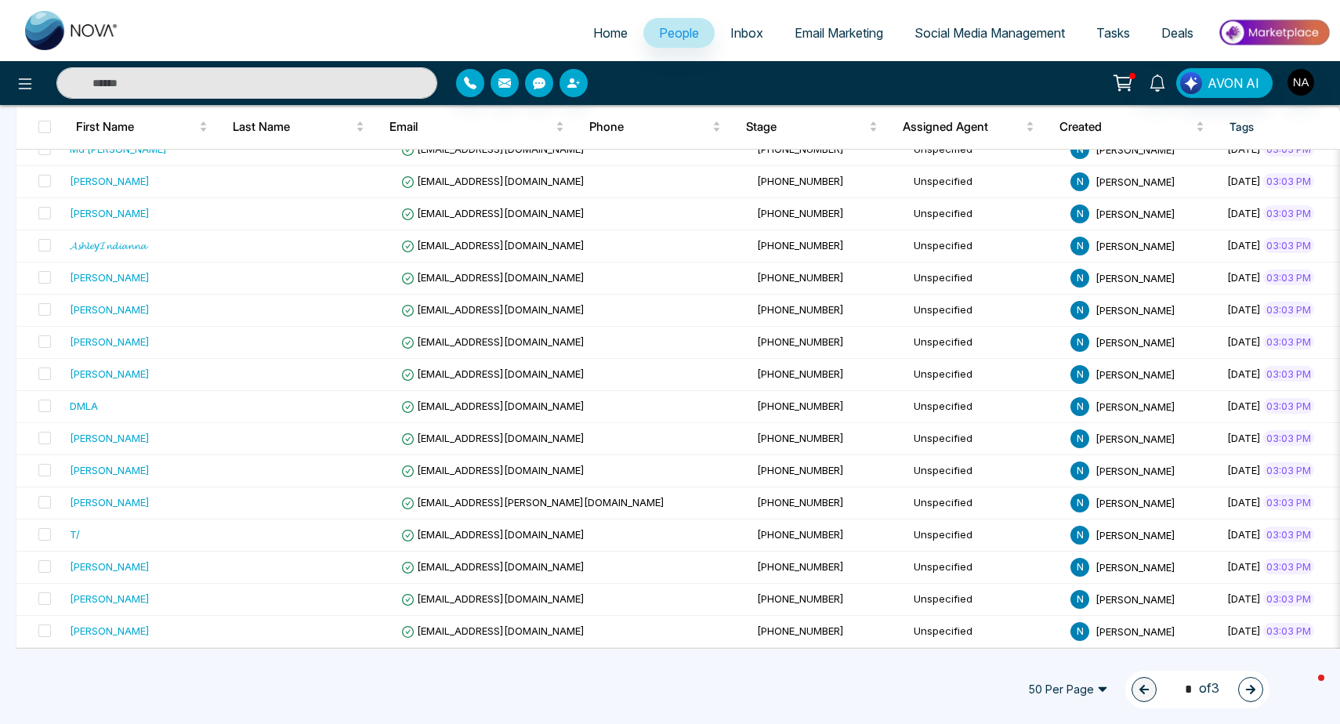
scroll to position [0, 0]
click at [1244, 698] on button "button" at bounding box center [1250, 689] width 25 height 25
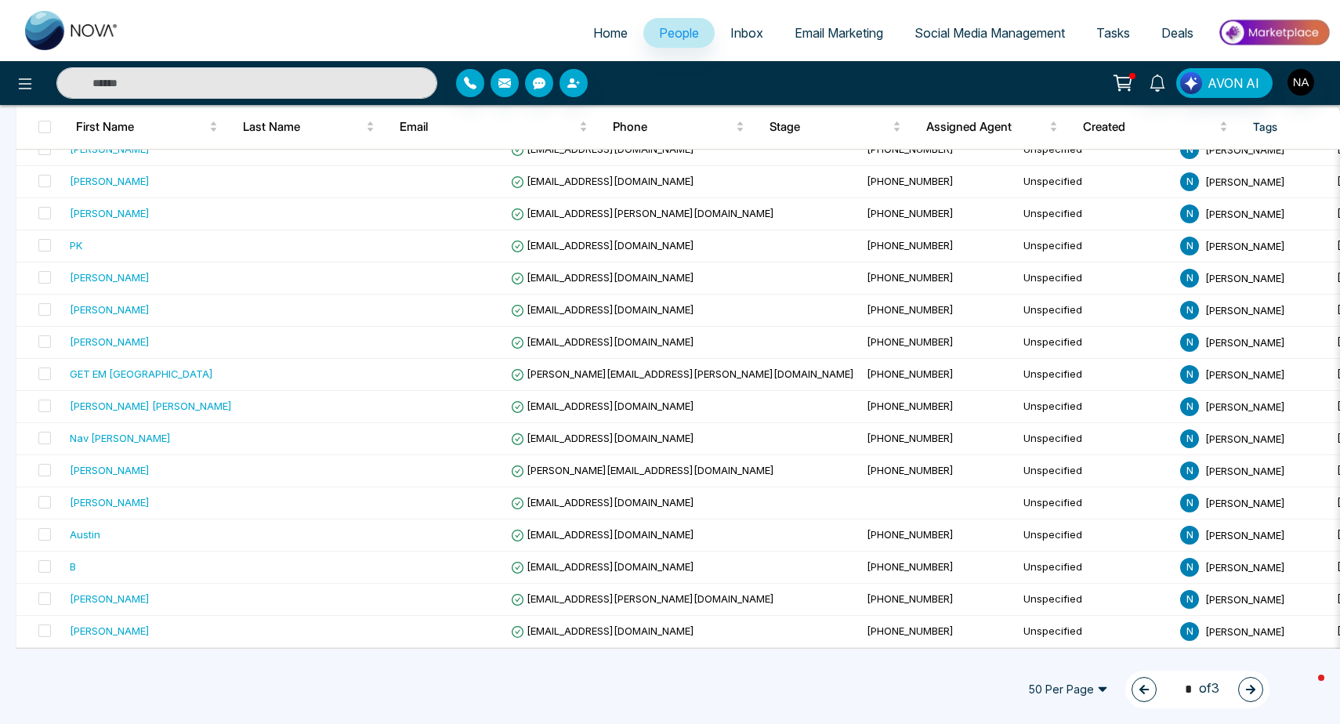
click at [1245, 688] on icon "button" at bounding box center [1250, 689] width 11 height 11
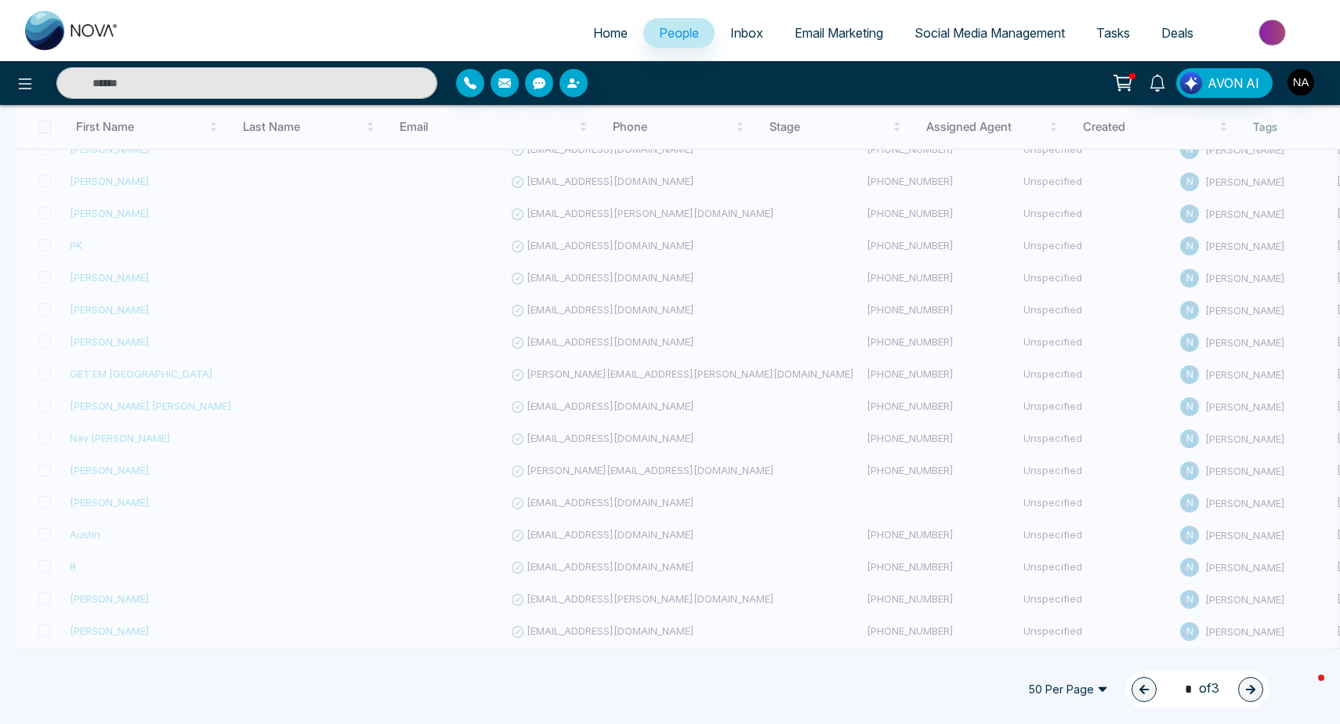
type input "*"
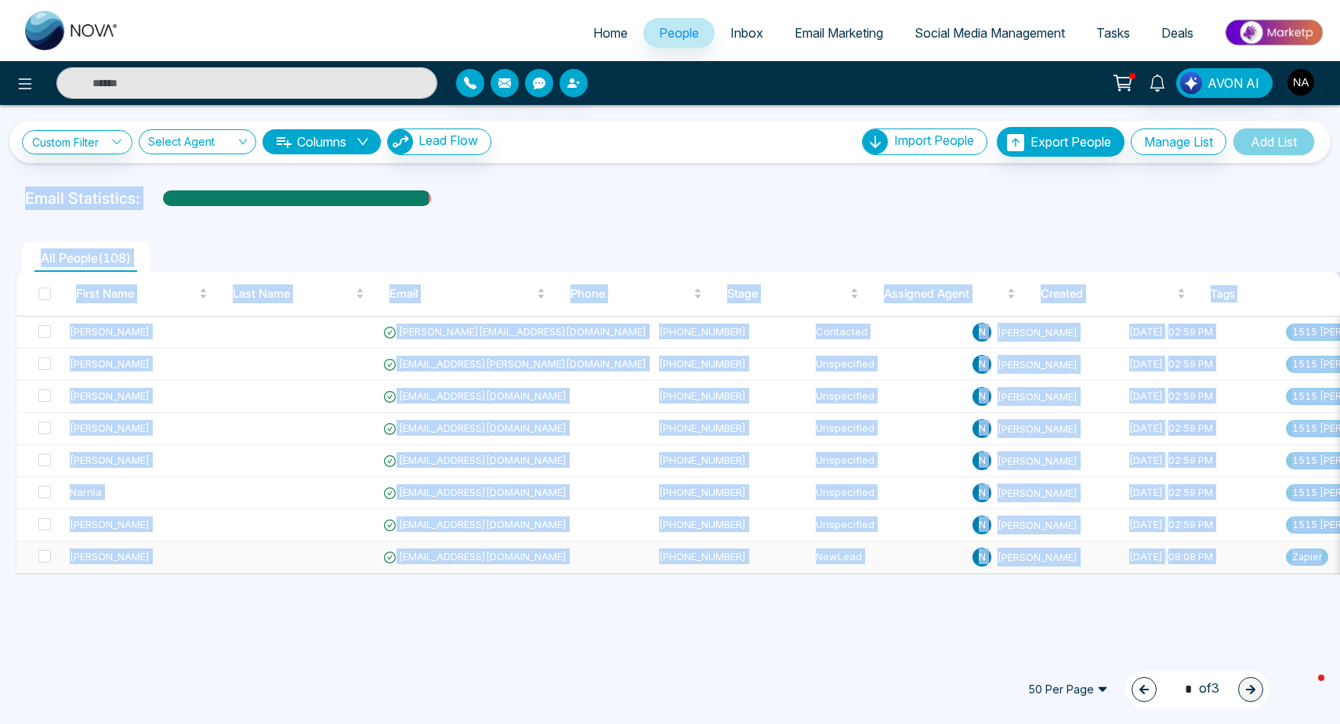
drag, startPoint x: 14, startPoint y: 200, endPoint x: 1283, endPoint y: 570, distance: 1321.5
click at [1283, 570] on div "Custom Filter Choose a filter Cancel Apply Select Agent Columns Lead Flow Impor…" at bounding box center [670, 377] width 1340 height 544
click at [595, 234] on div "All People ( 108 )" at bounding box center [669, 252] width 1327 height 40
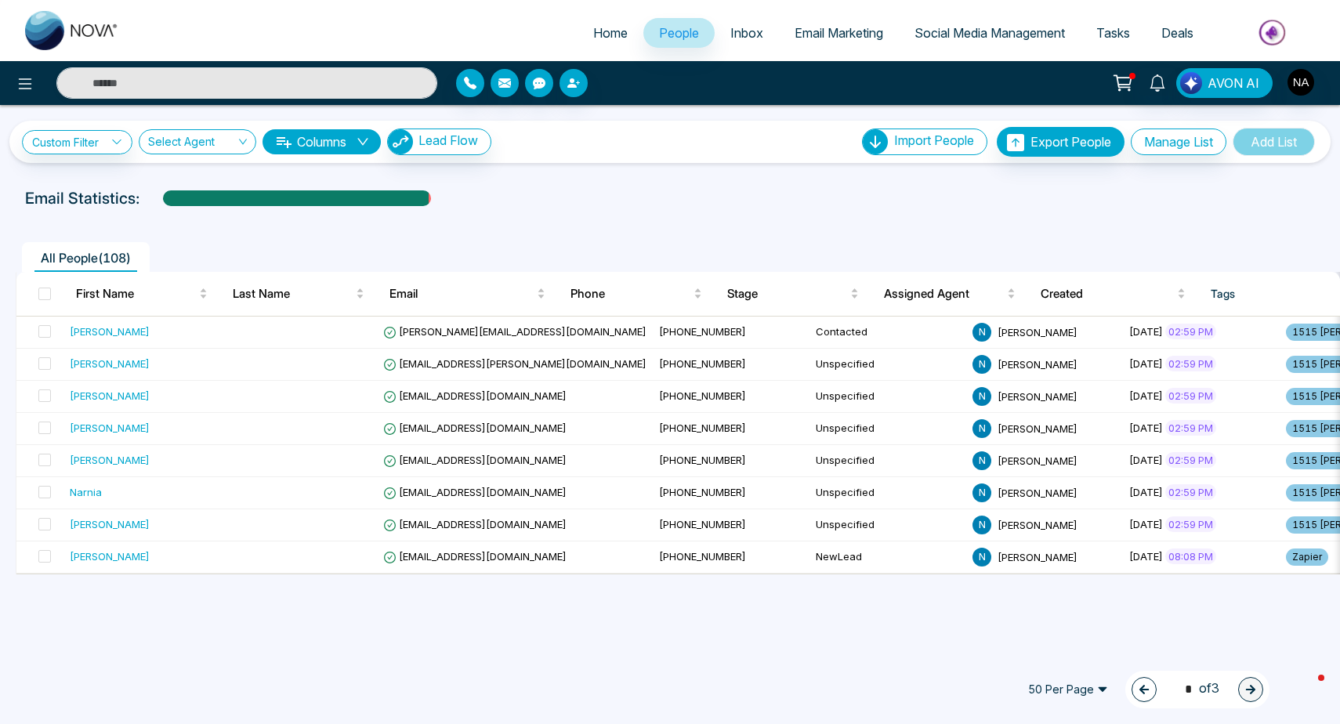
click at [810, 34] on span "Email Marketing" at bounding box center [839, 33] width 89 height 16
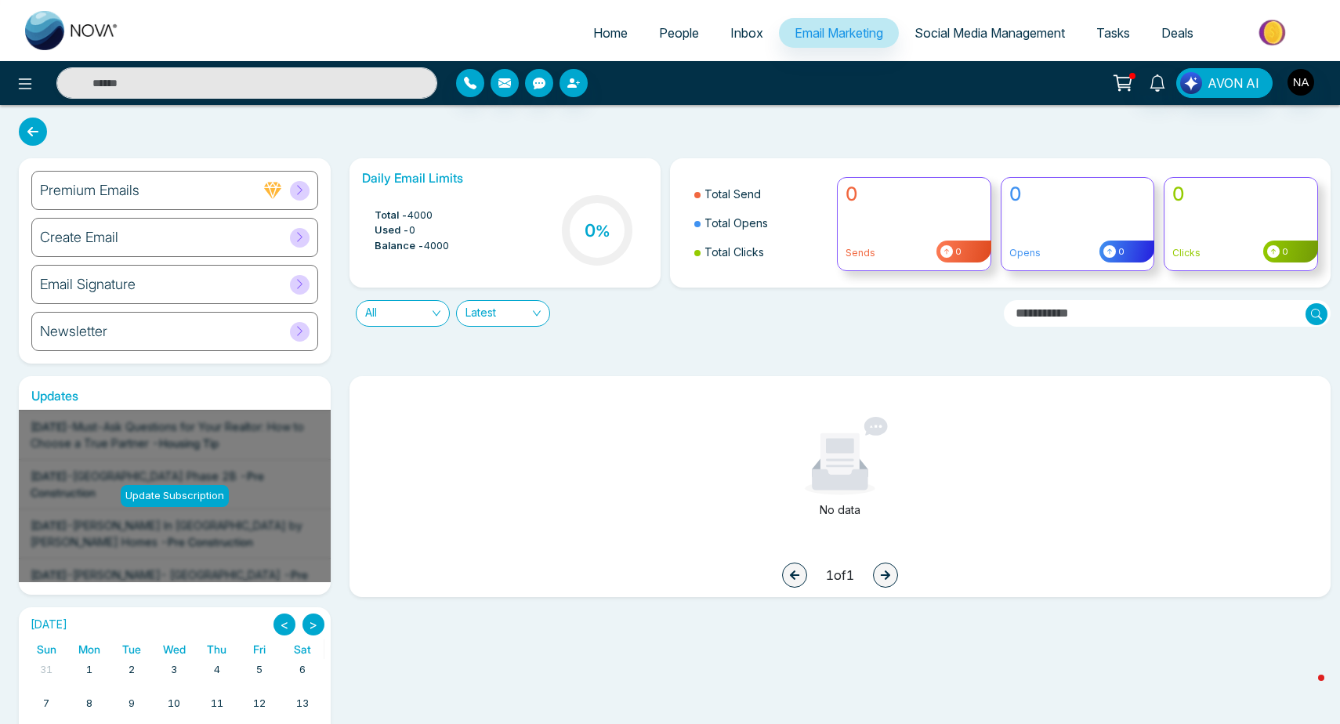
click at [201, 237] on div "Create Email" at bounding box center [174, 237] width 287 height 39
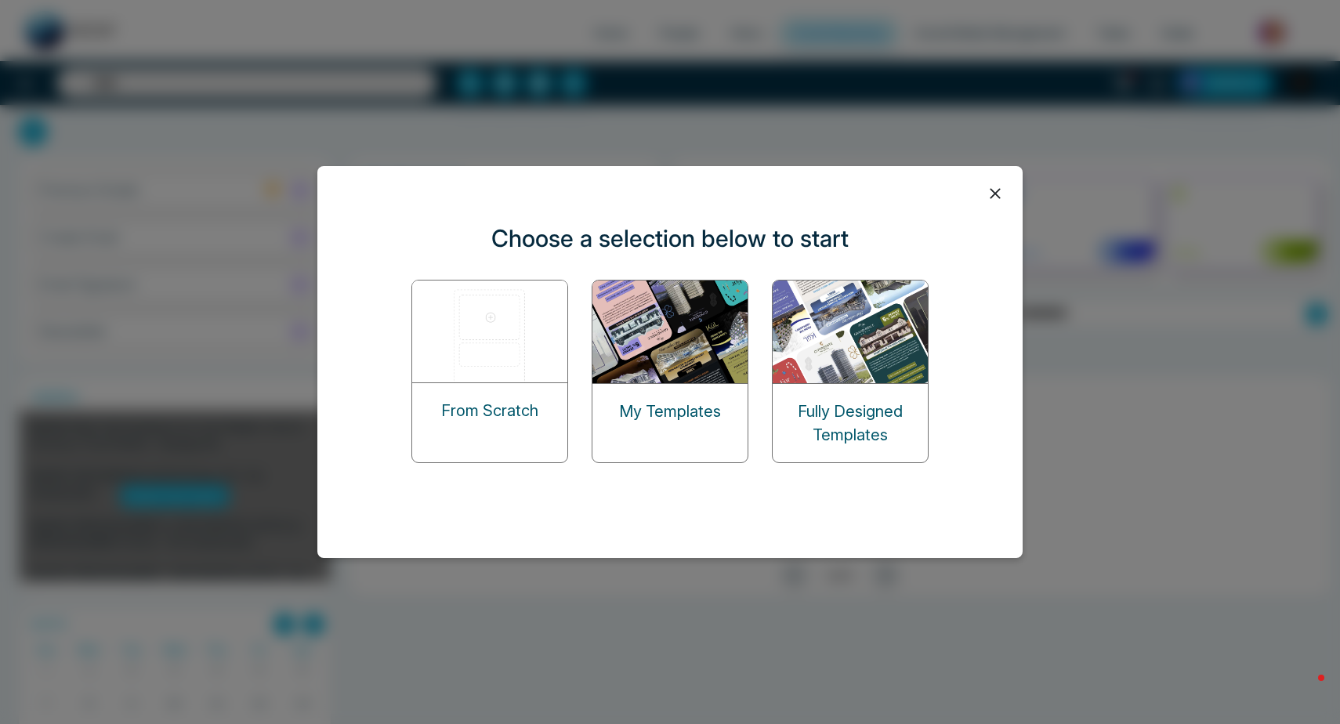
click at [478, 375] on img at bounding box center [490, 332] width 157 height 102
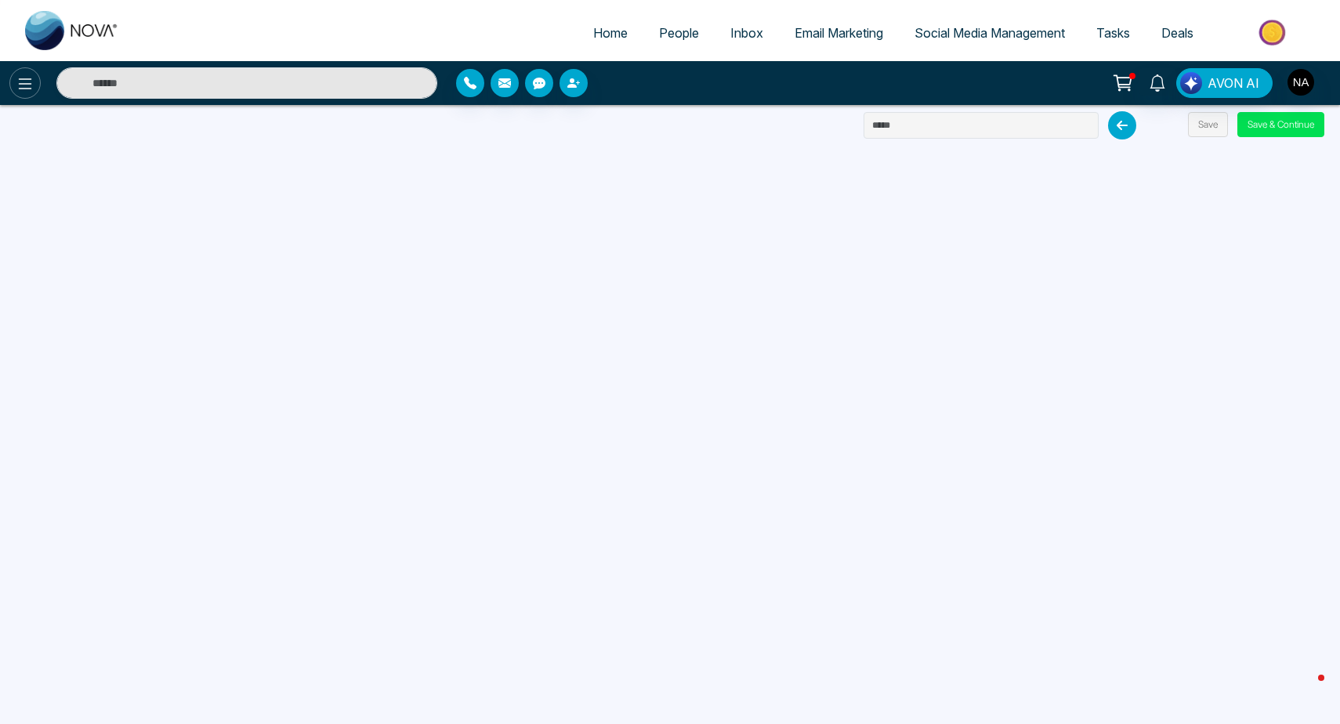
click at [27, 93] on button at bounding box center [24, 82] width 31 height 31
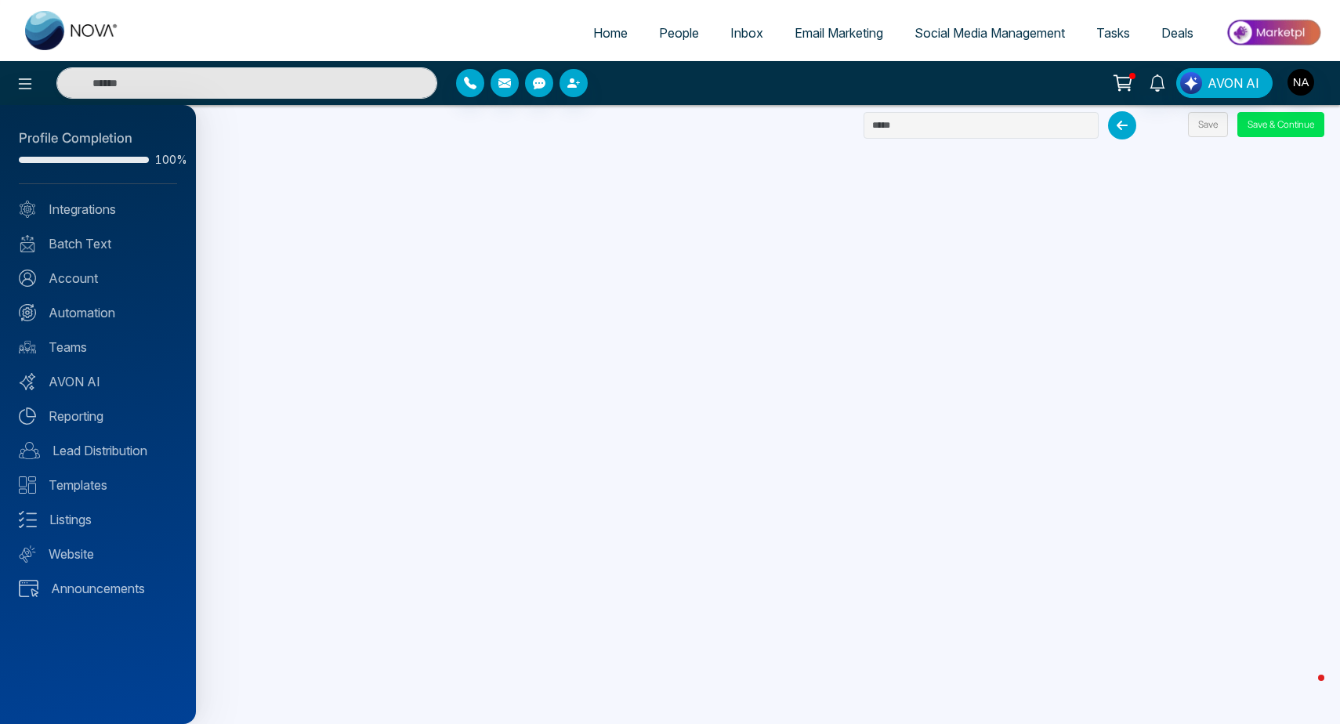
click at [303, 314] on div at bounding box center [670, 362] width 1340 height 724
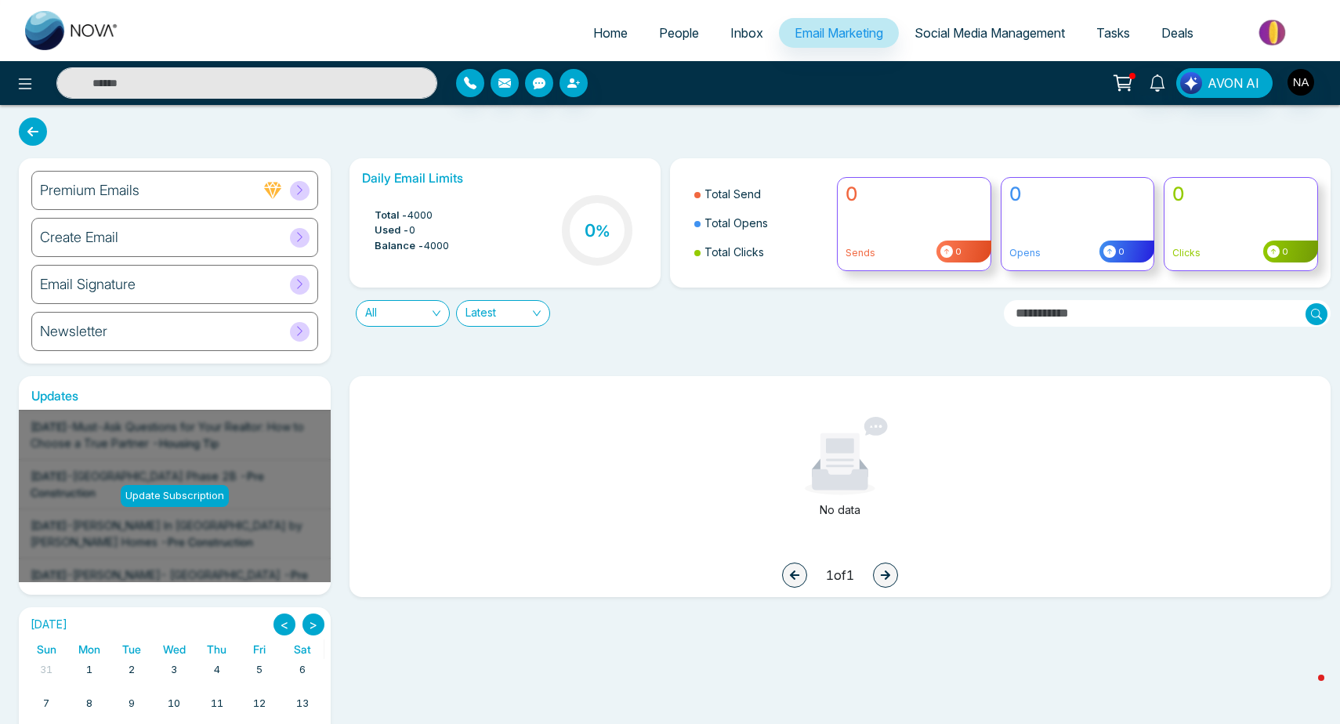
click at [418, 492] on div at bounding box center [840, 456] width 944 height 78
click at [189, 241] on div "Create Email" at bounding box center [174, 237] width 287 height 39
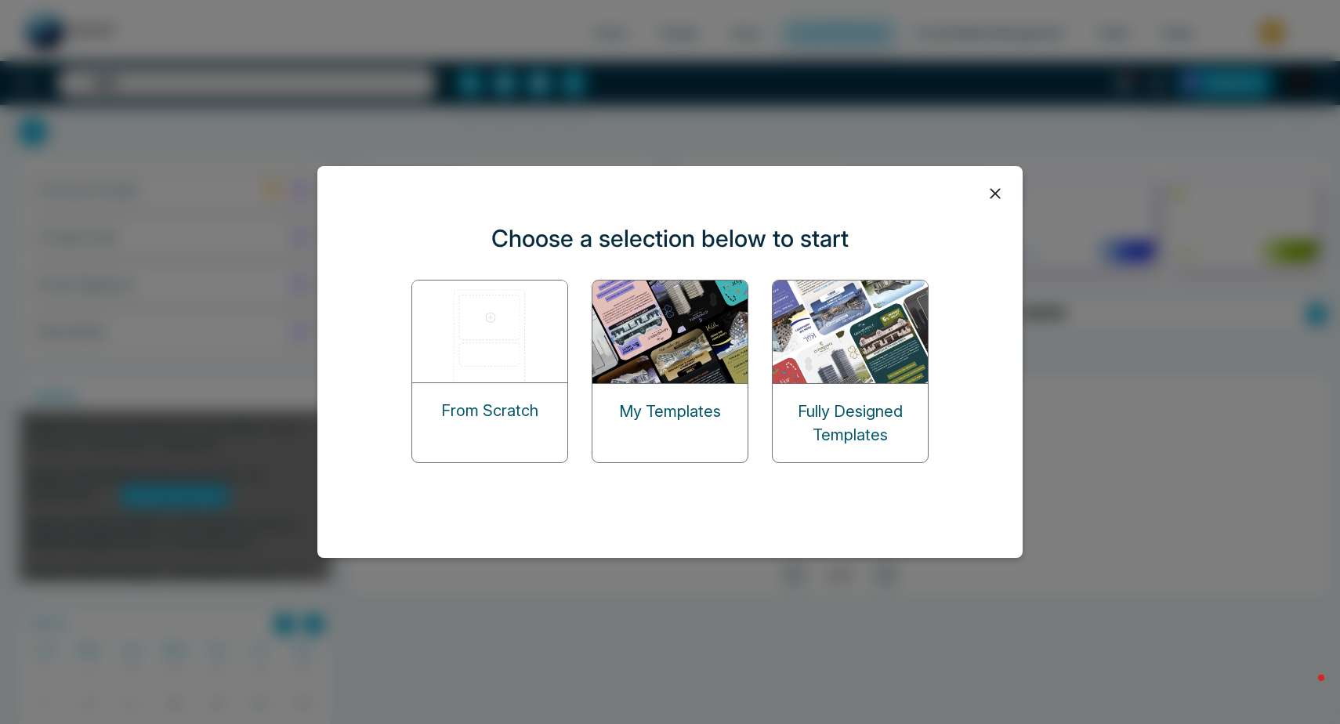
click at [878, 427] on p "Fully Designed Templates" at bounding box center [850, 423] width 155 height 47
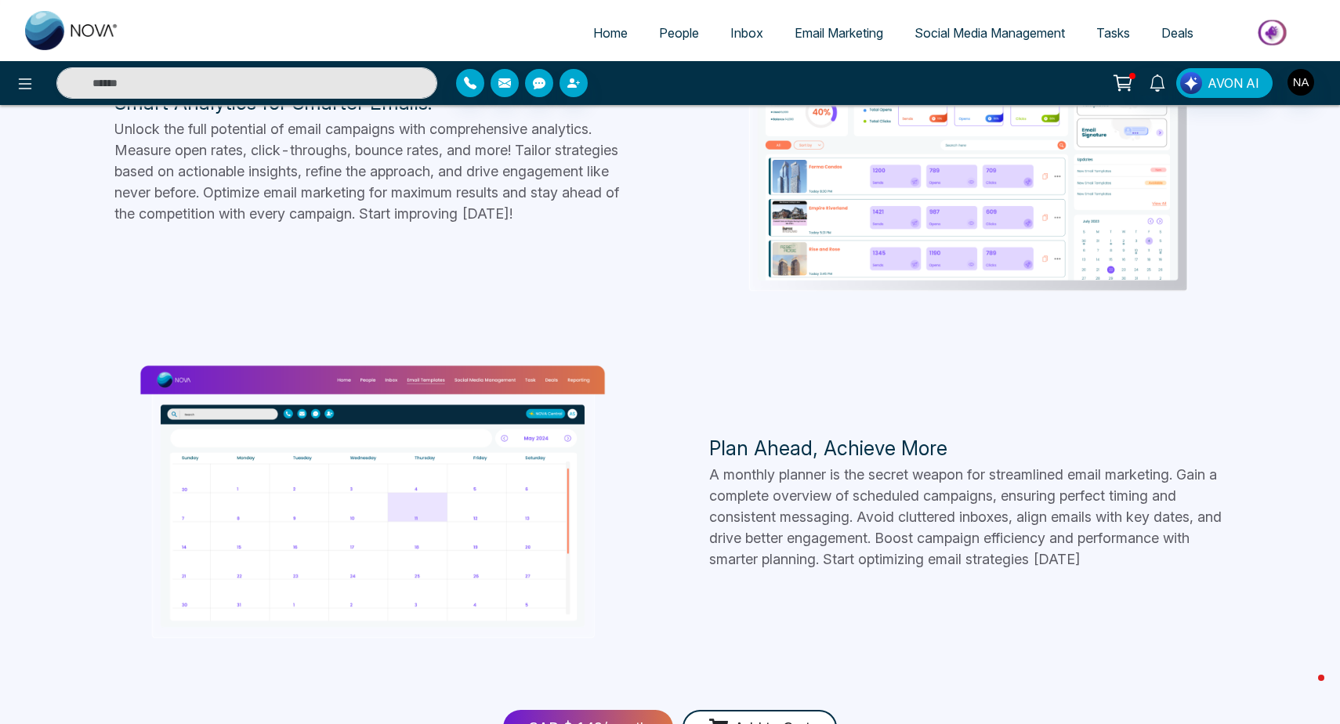
scroll to position [1372, 0]
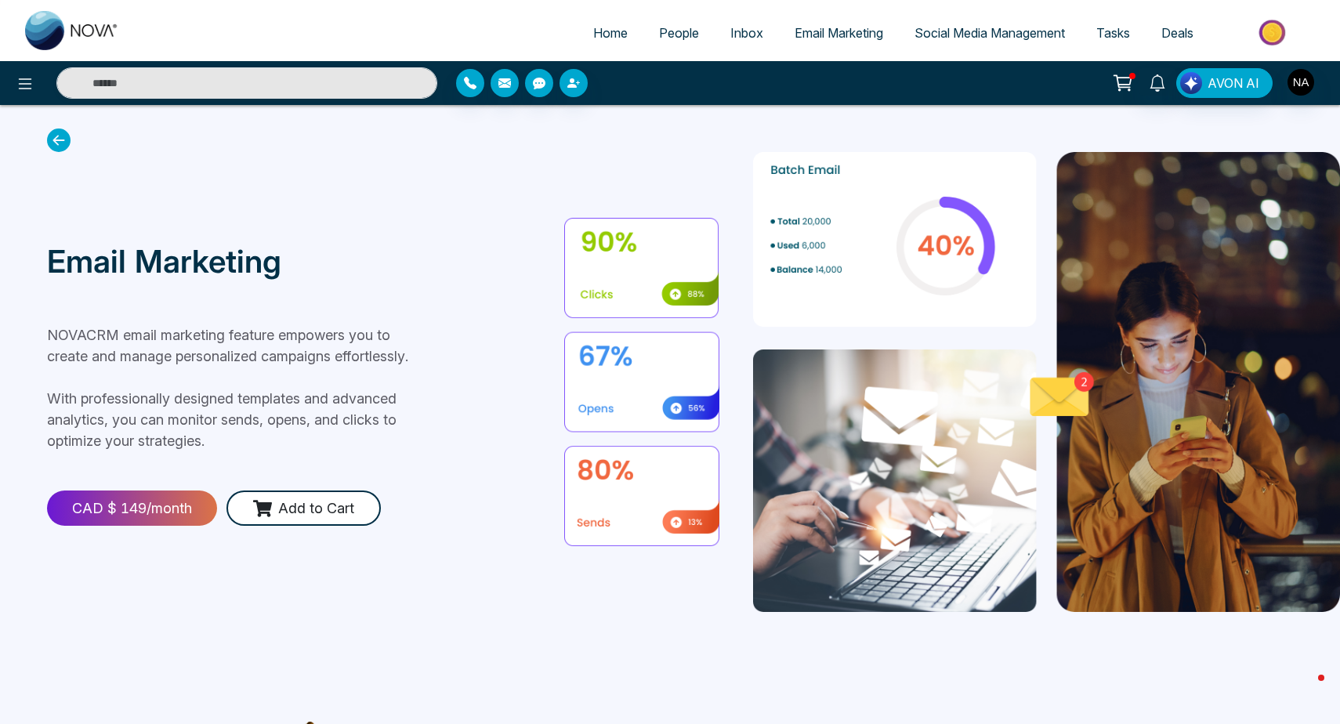
click at [60, 140] on icon at bounding box center [59, 141] width 24 height 24
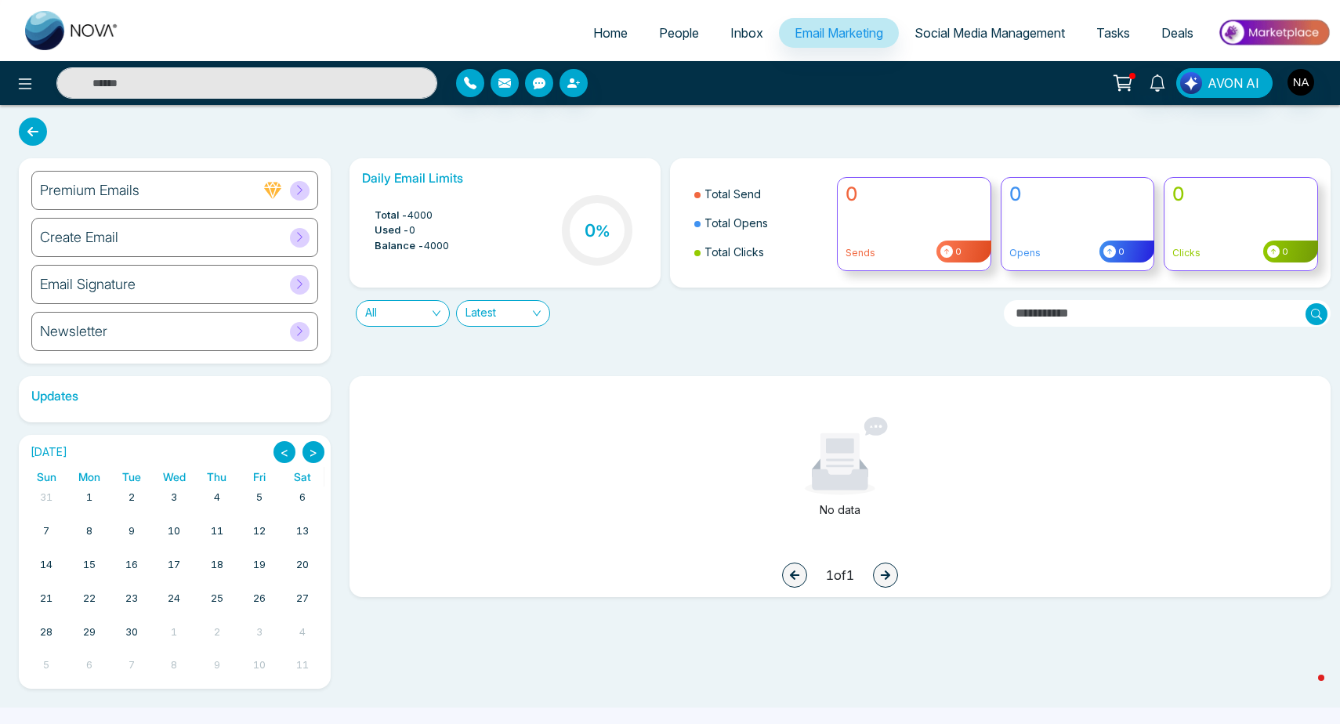
click at [249, 230] on div "Create Email" at bounding box center [174, 237] width 287 height 39
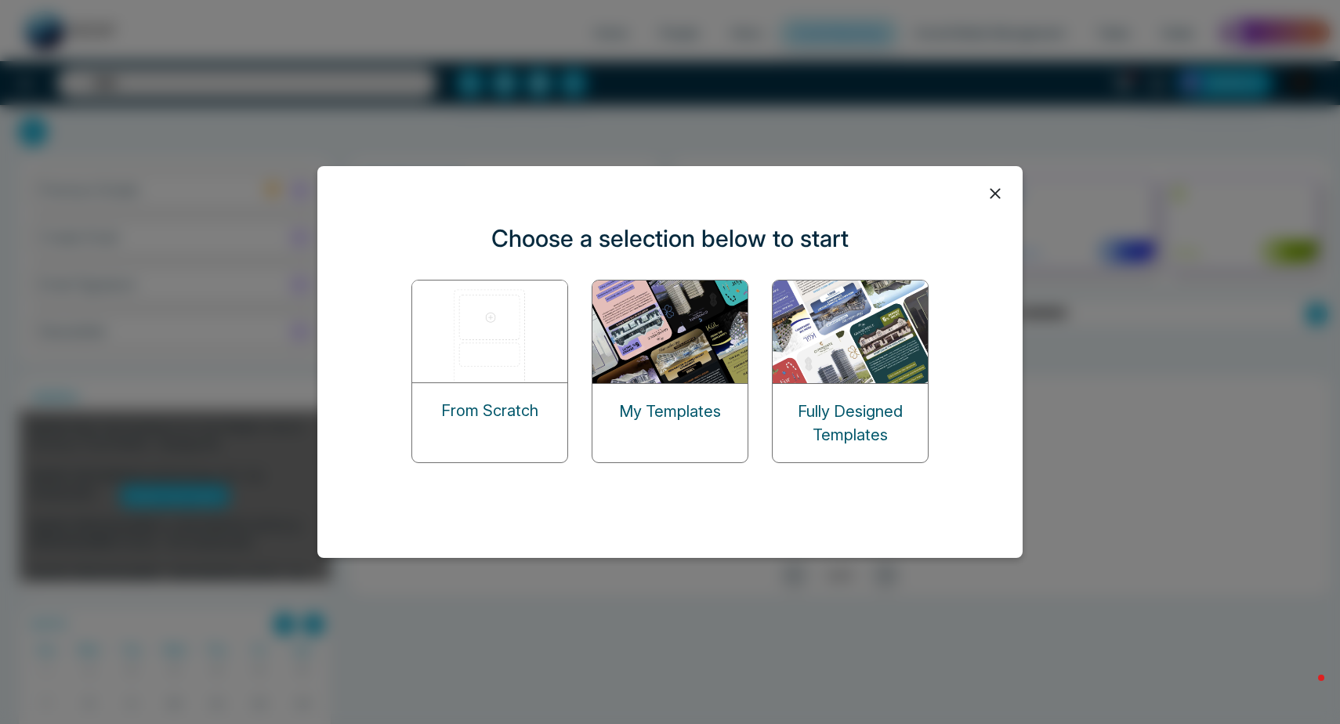
click at [670, 453] on div "My Templates" at bounding box center [670, 371] width 157 height 183
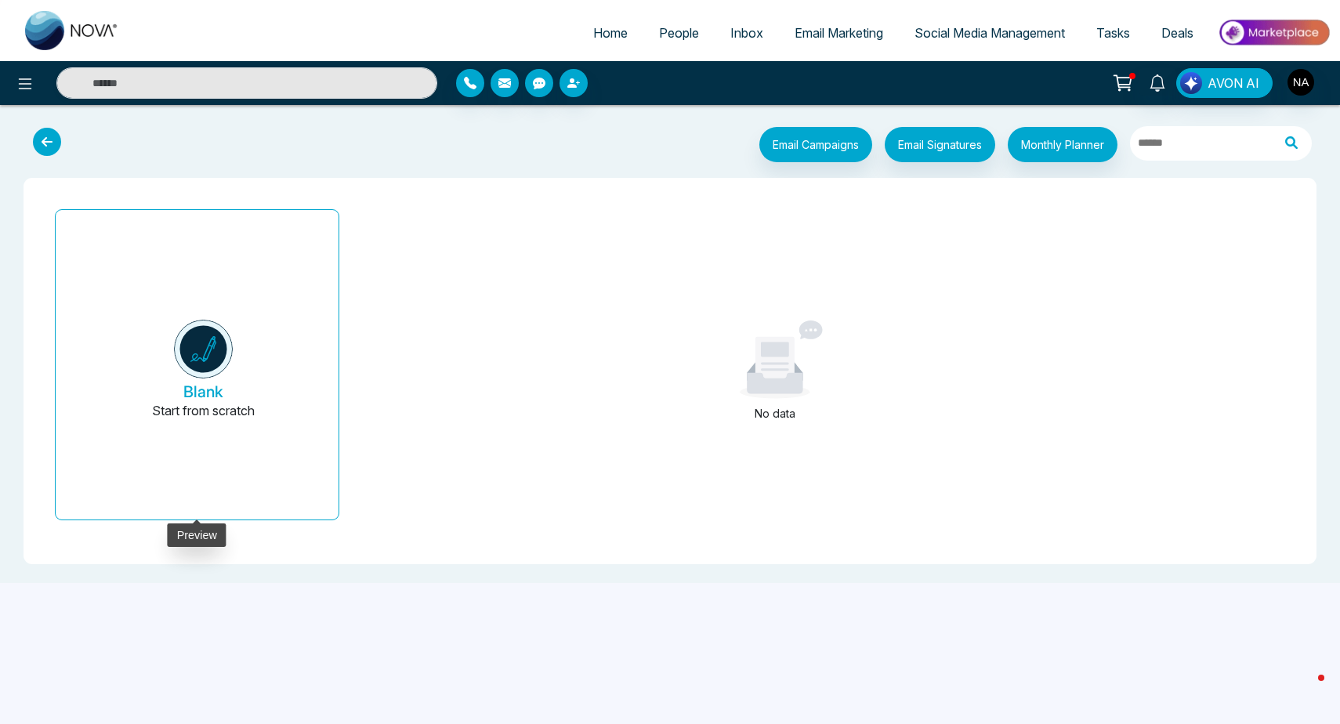
click at [288, 305] on button "Blank Start from scratch" at bounding box center [203, 371] width 245 height 297
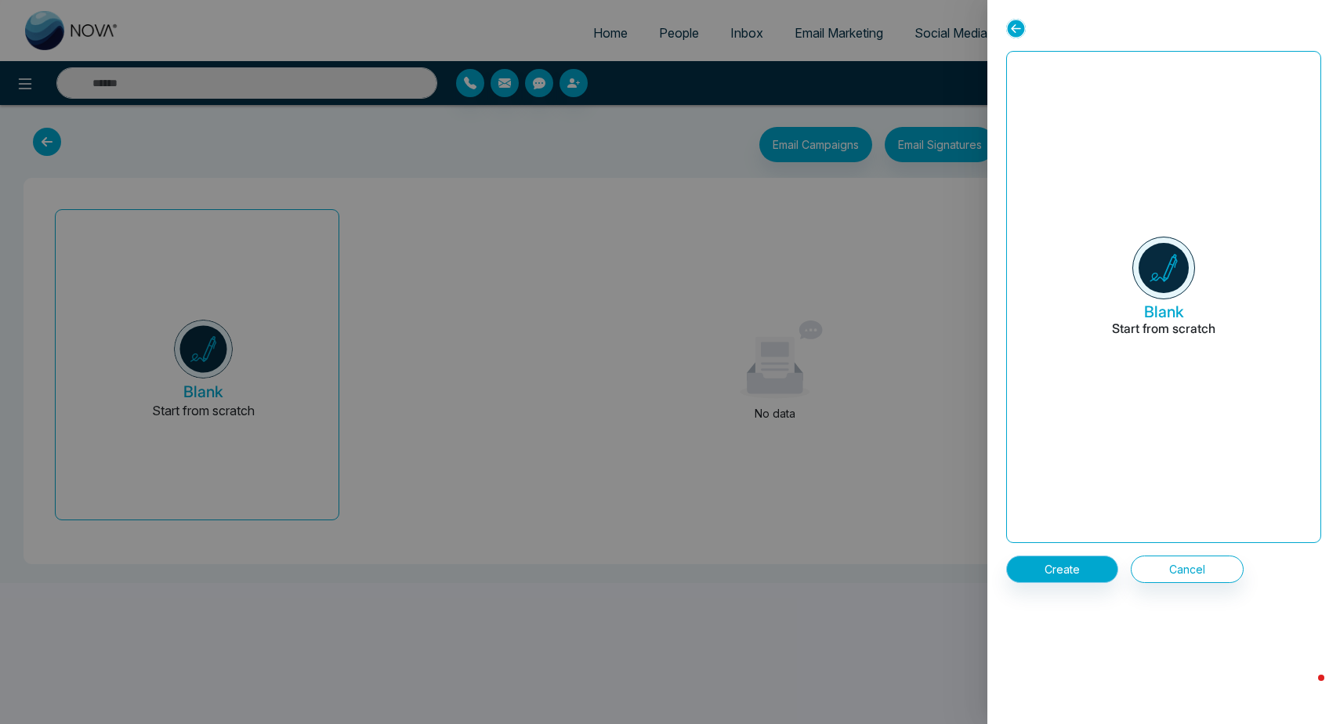
click at [1081, 574] on button "Create" at bounding box center [1062, 569] width 112 height 27
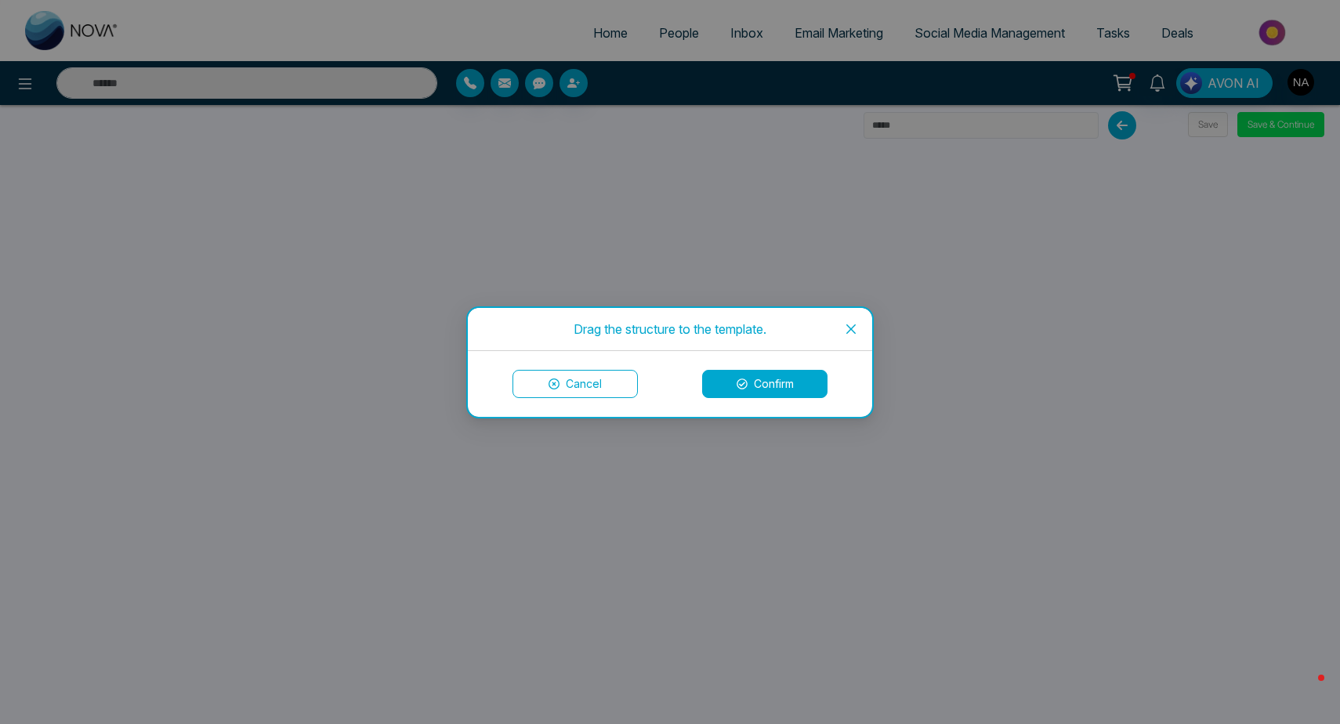
click at [847, 334] on icon "close" at bounding box center [851, 329] width 13 height 13
click at [784, 390] on button "Confirm" at bounding box center [764, 384] width 125 height 28
click at [798, 377] on button "Confirm" at bounding box center [764, 384] width 125 height 28
click at [754, 381] on button "Confirm" at bounding box center [764, 384] width 125 height 28
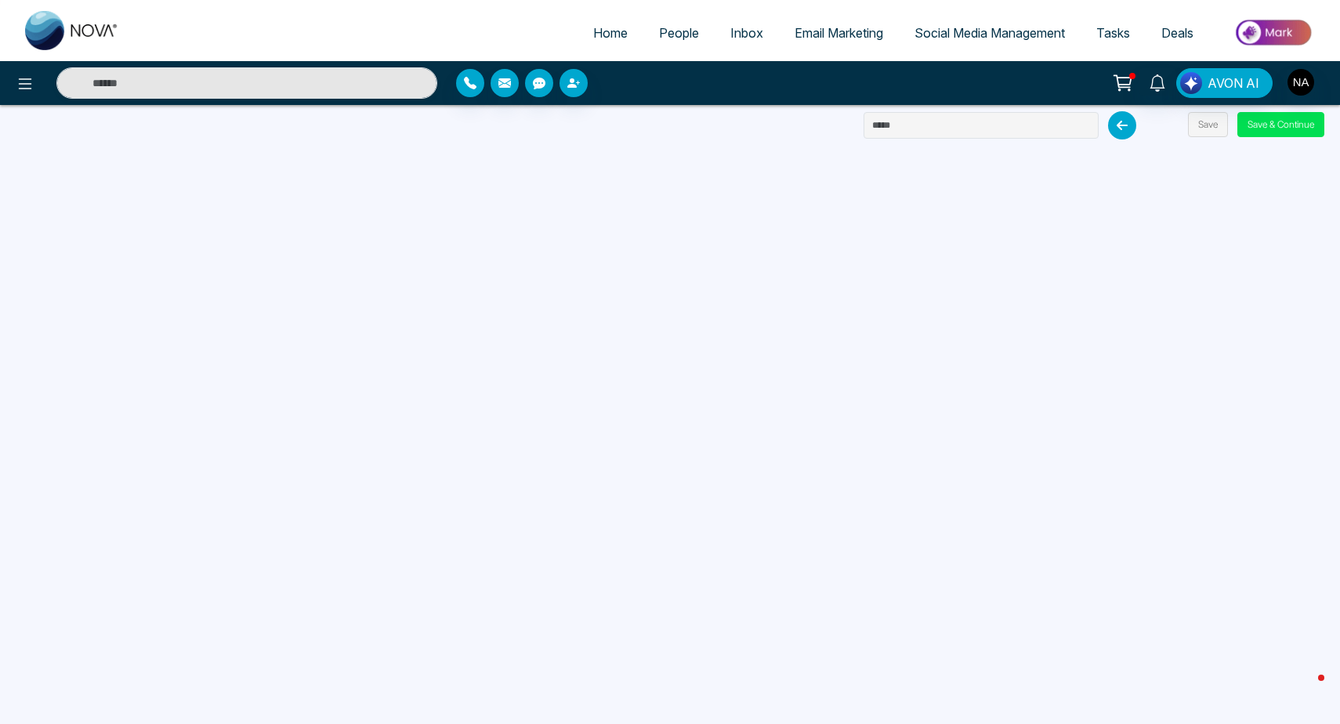
click at [668, 5] on div "Home People Inbox Email Marketing Social Media Management Tasks Deals" at bounding box center [670, 30] width 1340 height 61
